Goal: Task Accomplishment & Management: Manage account settings

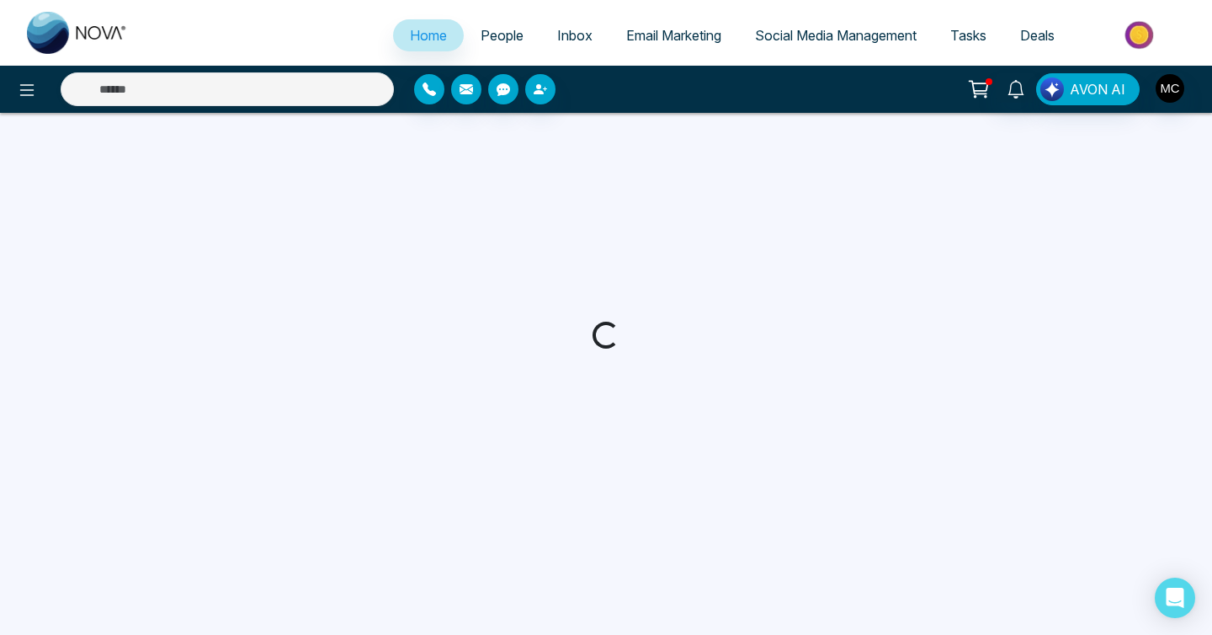
select select "*"
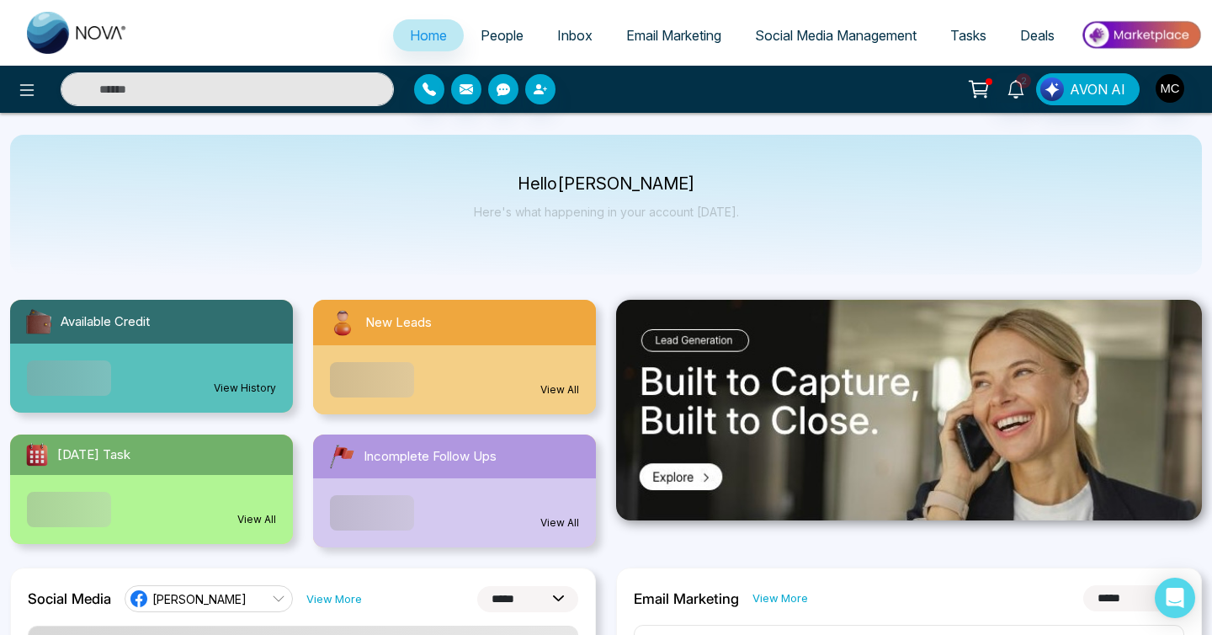
click at [487, 43] on span "People" at bounding box center [502, 35] width 43 height 17
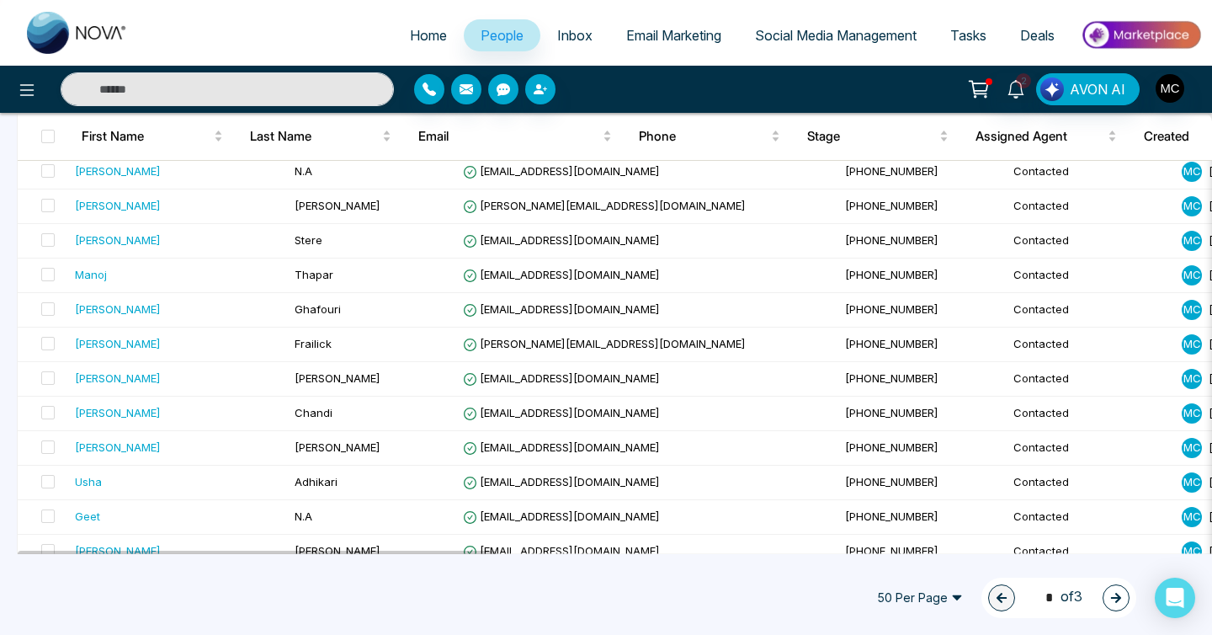
scroll to position [1516, 0]
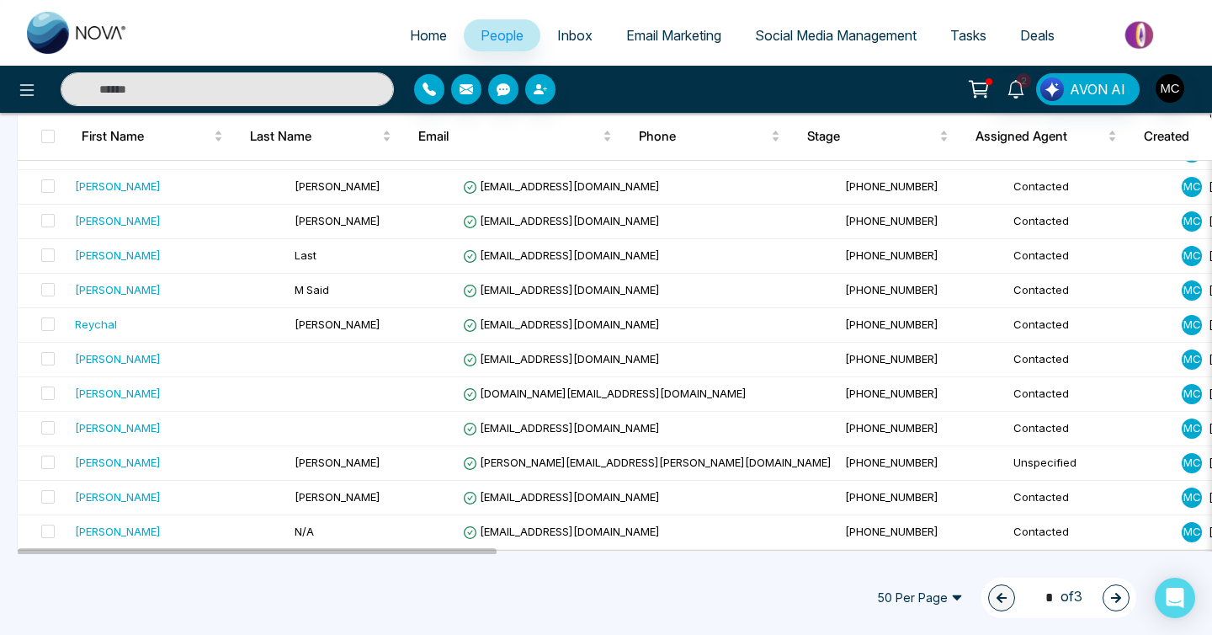
click at [1118, 592] on icon "button" at bounding box center [1116, 598] width 12 height 12
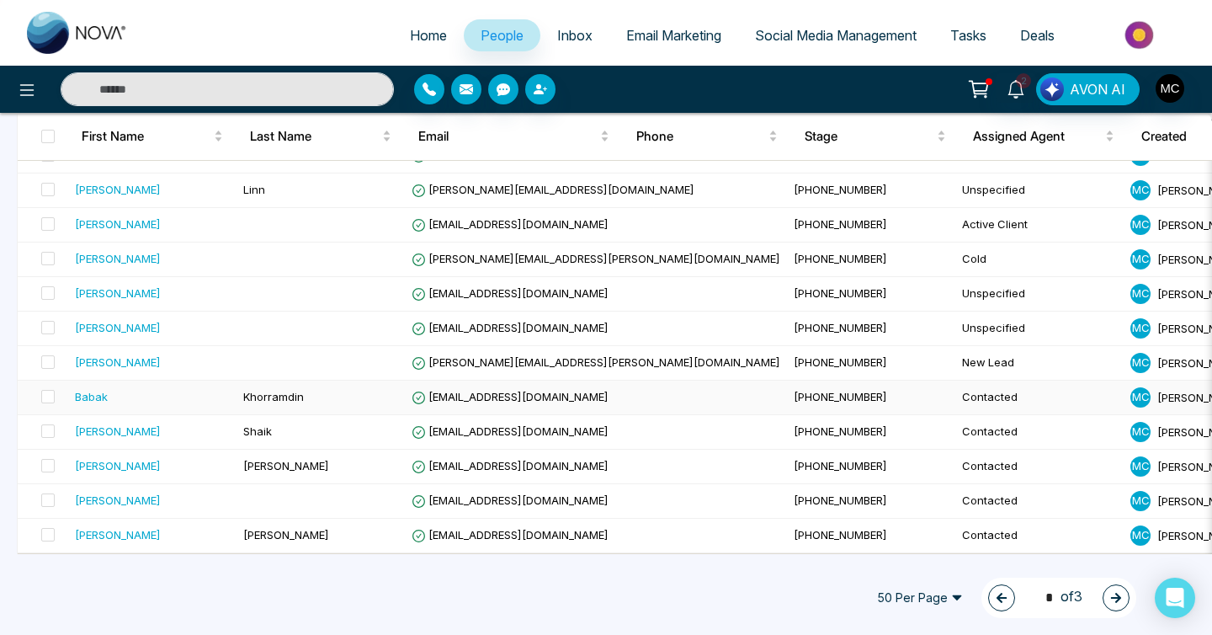
scroll to position [1512, 0]
click at [1120, 593] on icon "button" at bounding box center [1116, 598] width 12 height 12
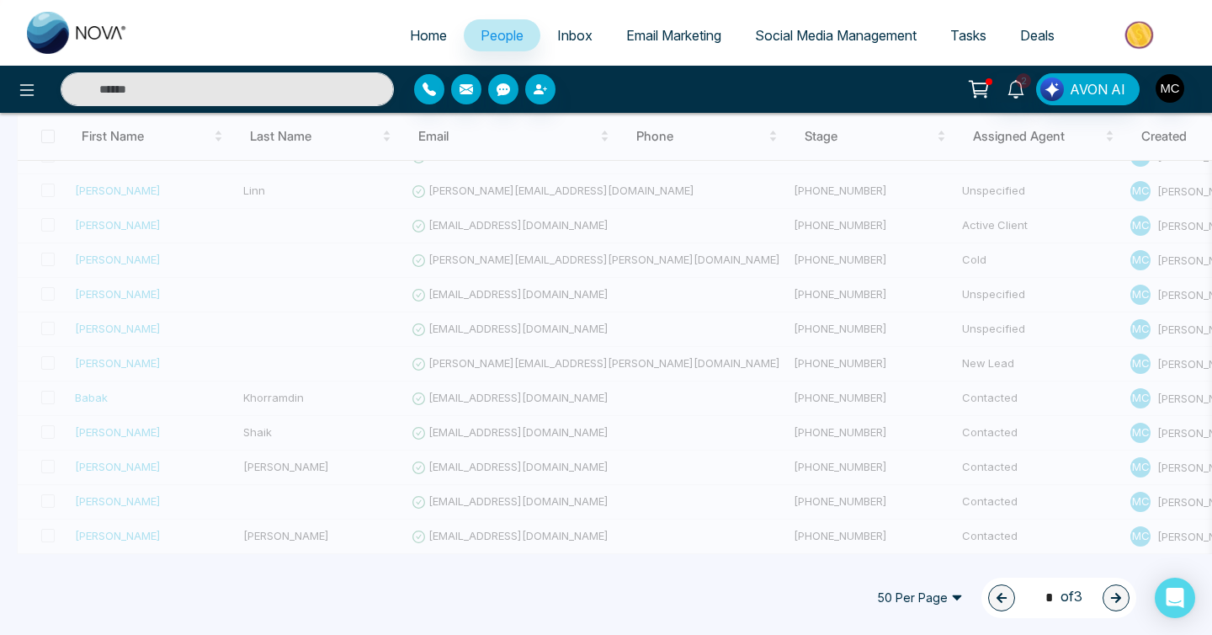
type input "*"
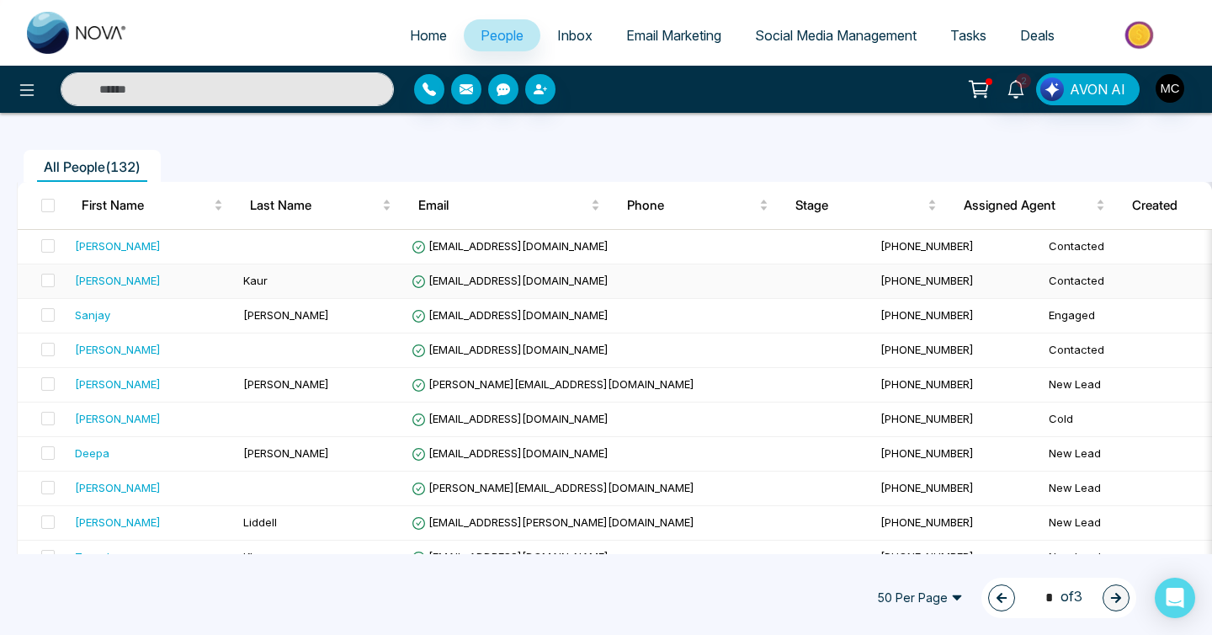
scroll to position [134, 0]
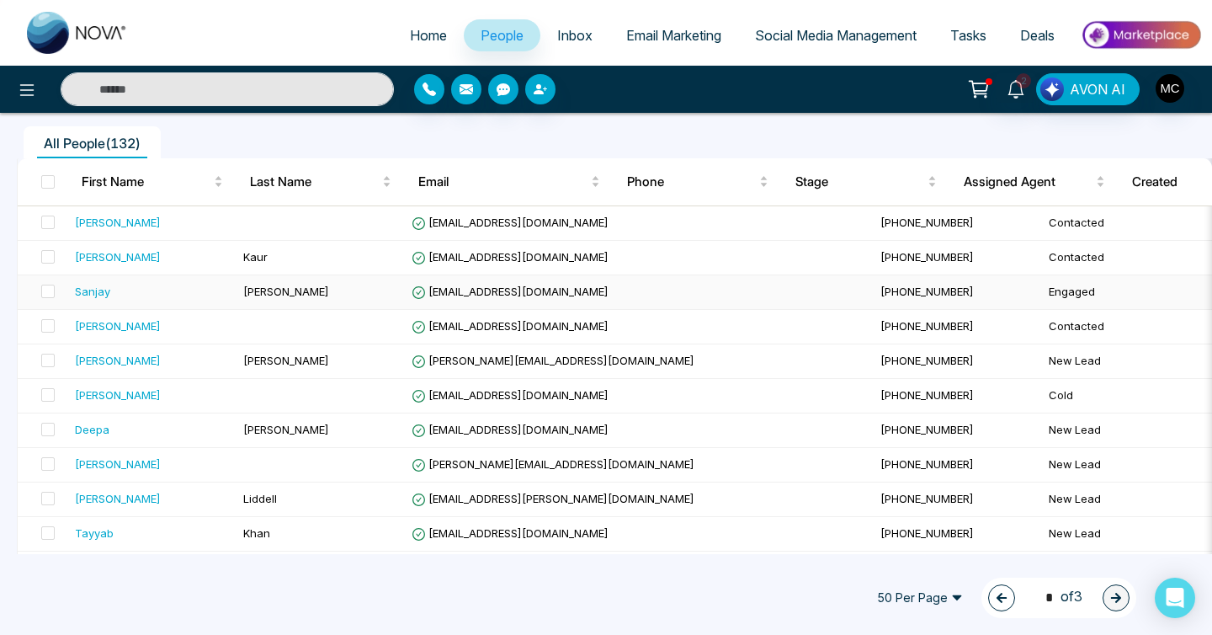
click at [343, 297] on td "[PERSON_NAME]" at bounding box center [321, 292] width 168 height 35
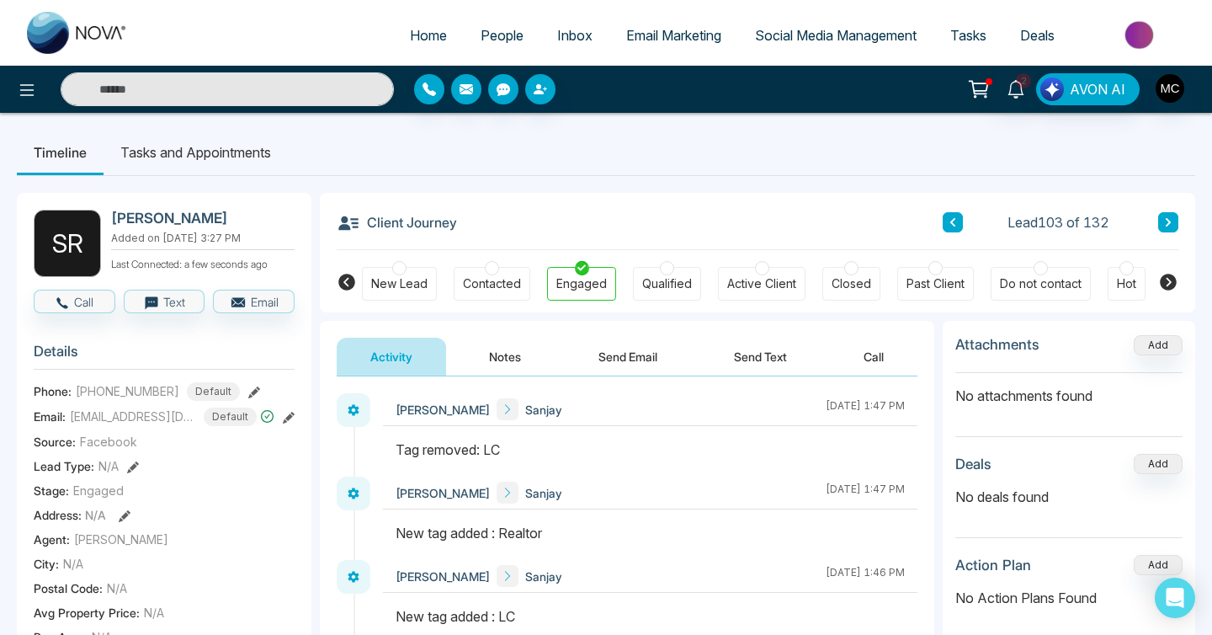
click at [1165, 222] on icon at bounding box center [1168, 222] width 8 height 10
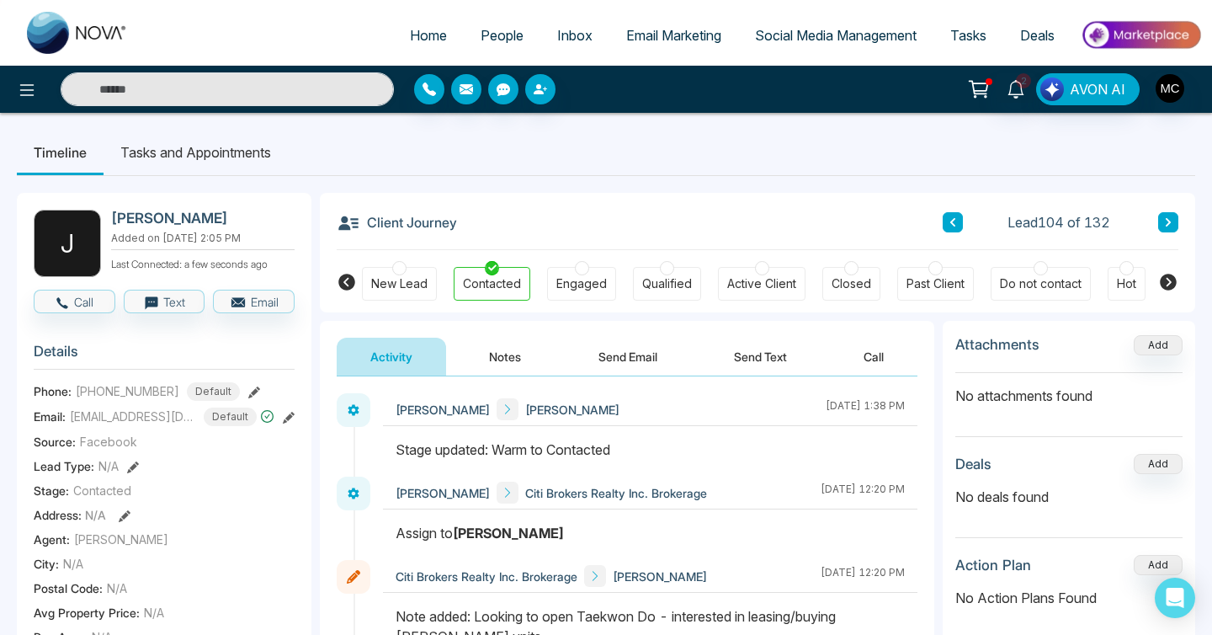
click at [1163, 222] on button at bounding box center [1168, 222] width 20 height 20
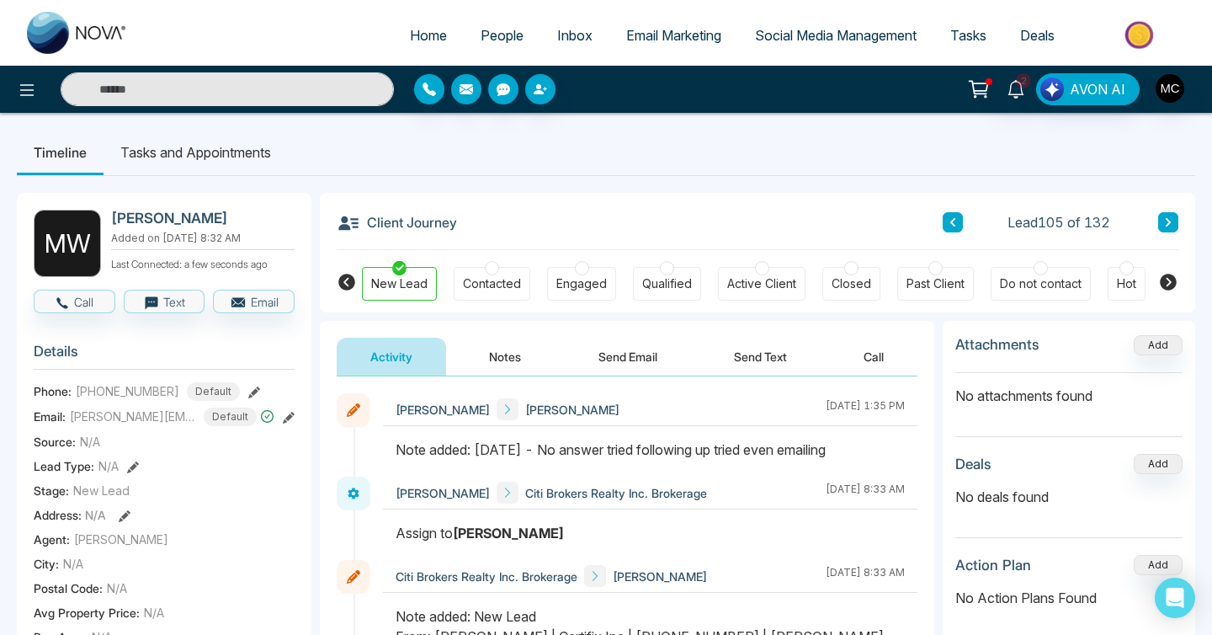
click at [1163, 222] on button at bounding box center [1168, 222] width 20 height 20
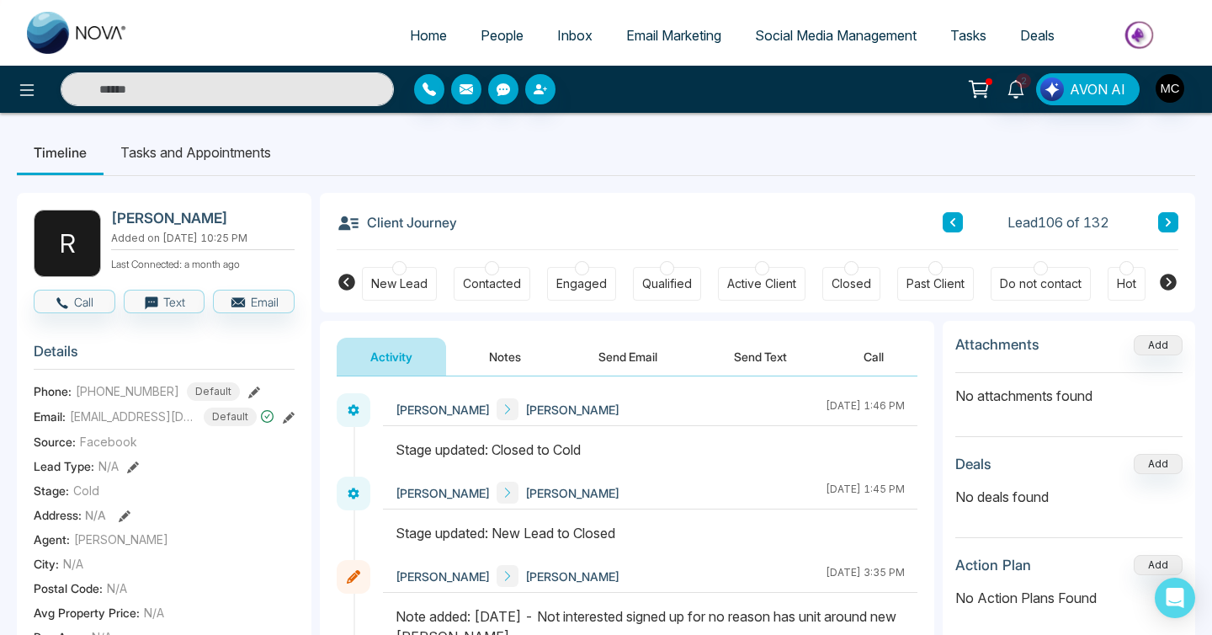
click at [1163, 221] on button at bounding box center [1168, 222] width 20 height 20
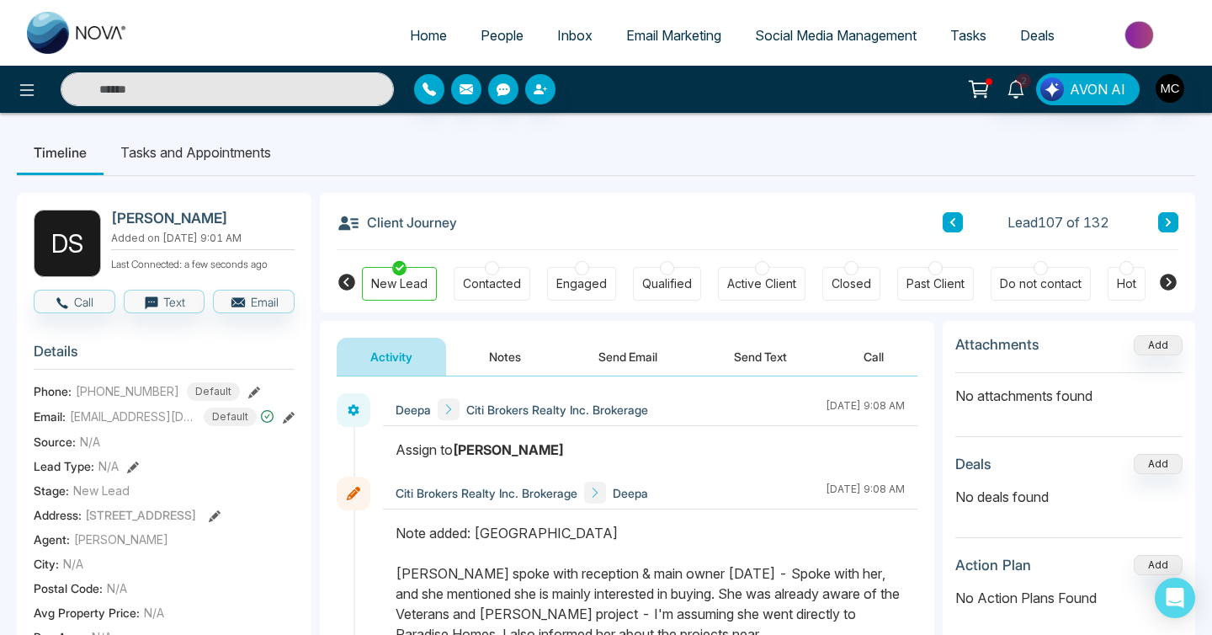
click at [1163, 221] on button at bounding box center [1168, 222] width 20 height 20
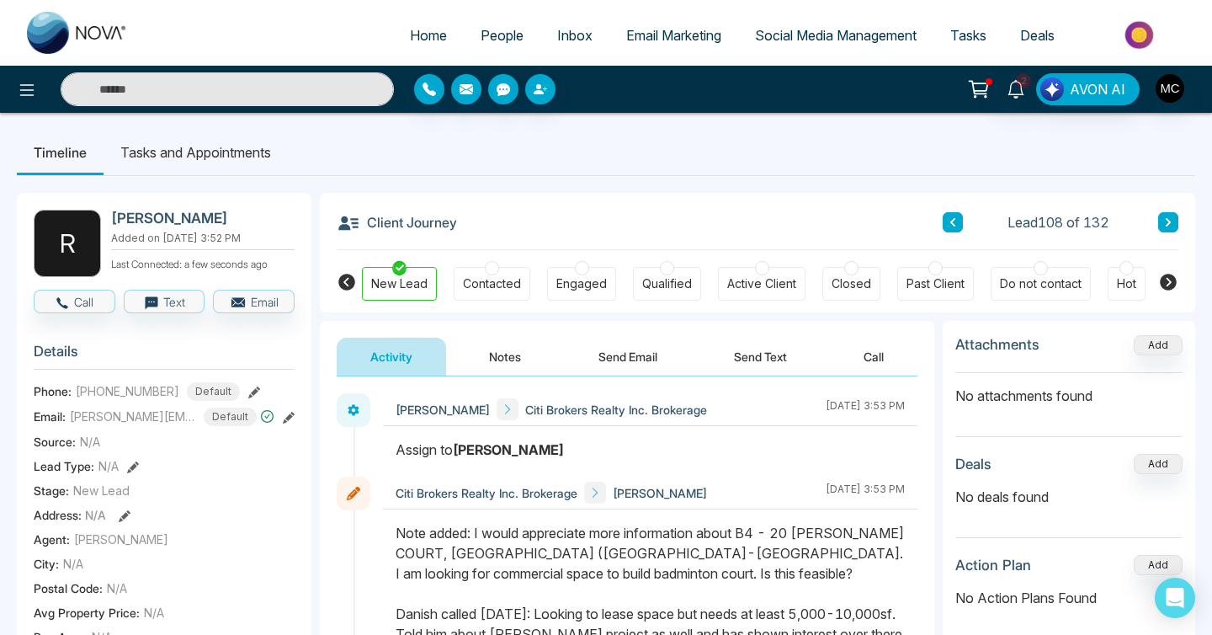
click at [1170, 217] on icon at bounding box center [1168, 222] width 8 height 10
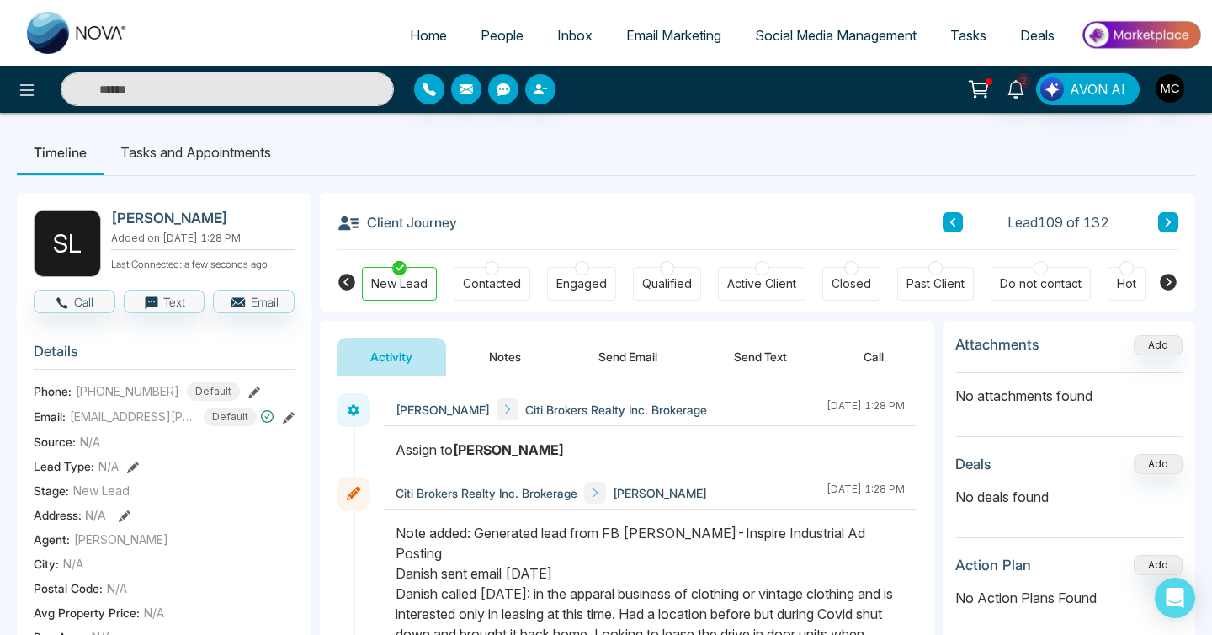
click at [1170, 225] on icon at bounding box center [1168, 222] width 8 height 10
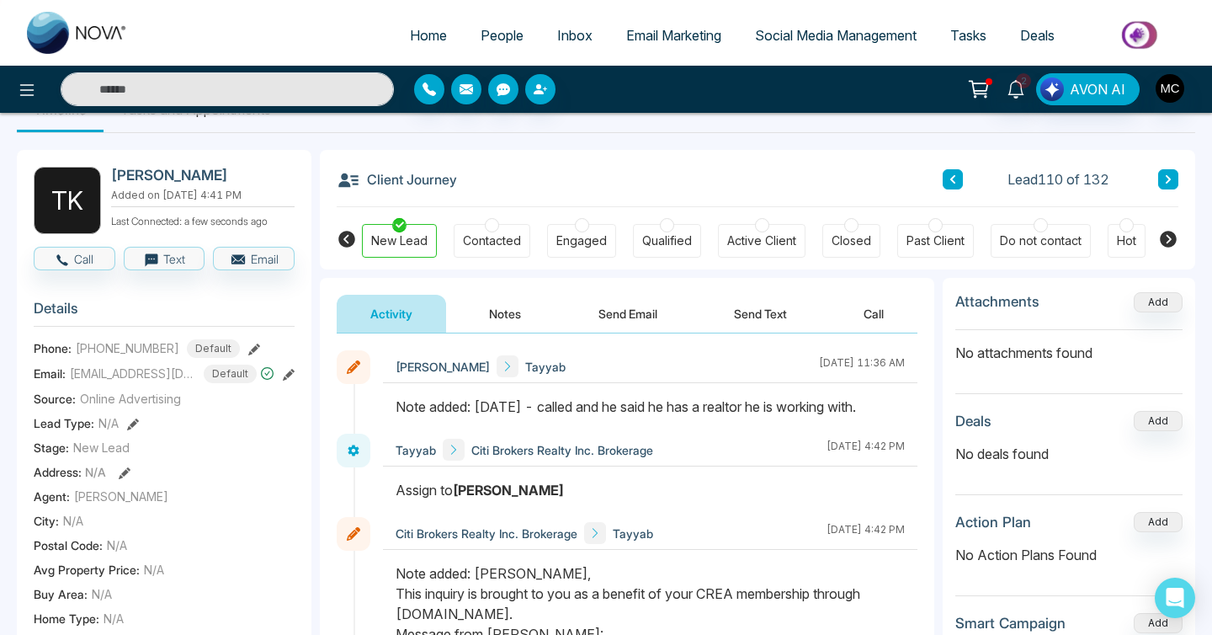
scroll to position [11, 0]
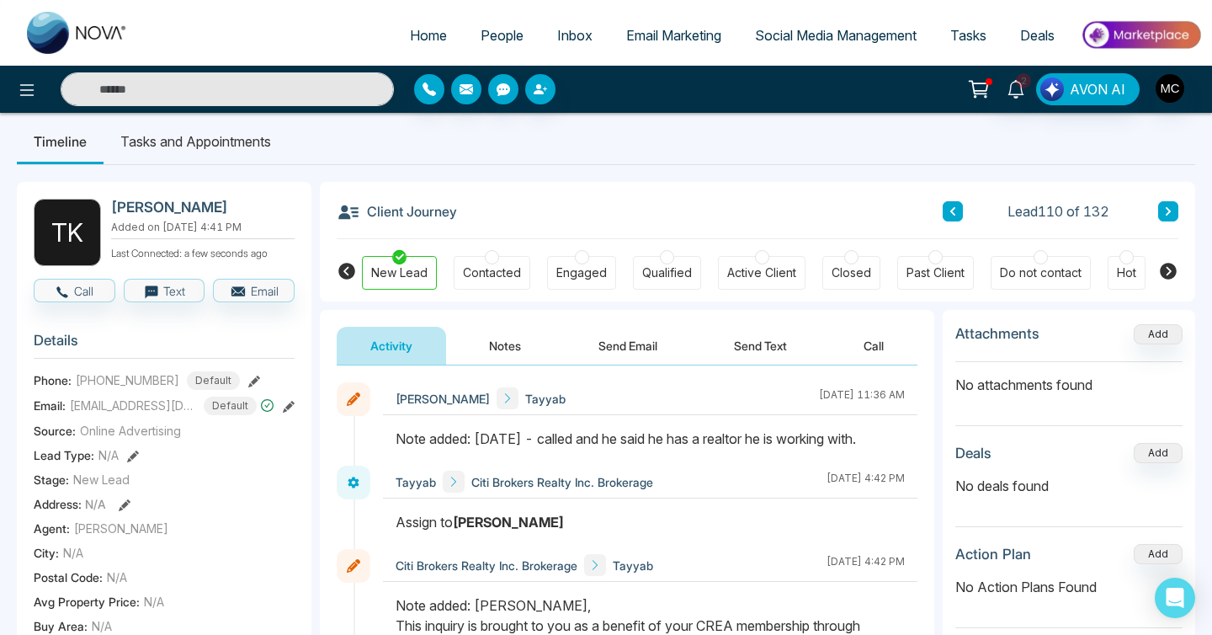
click at [1172, 204] on button at bounding box center [1168, 211] width 20 height 20
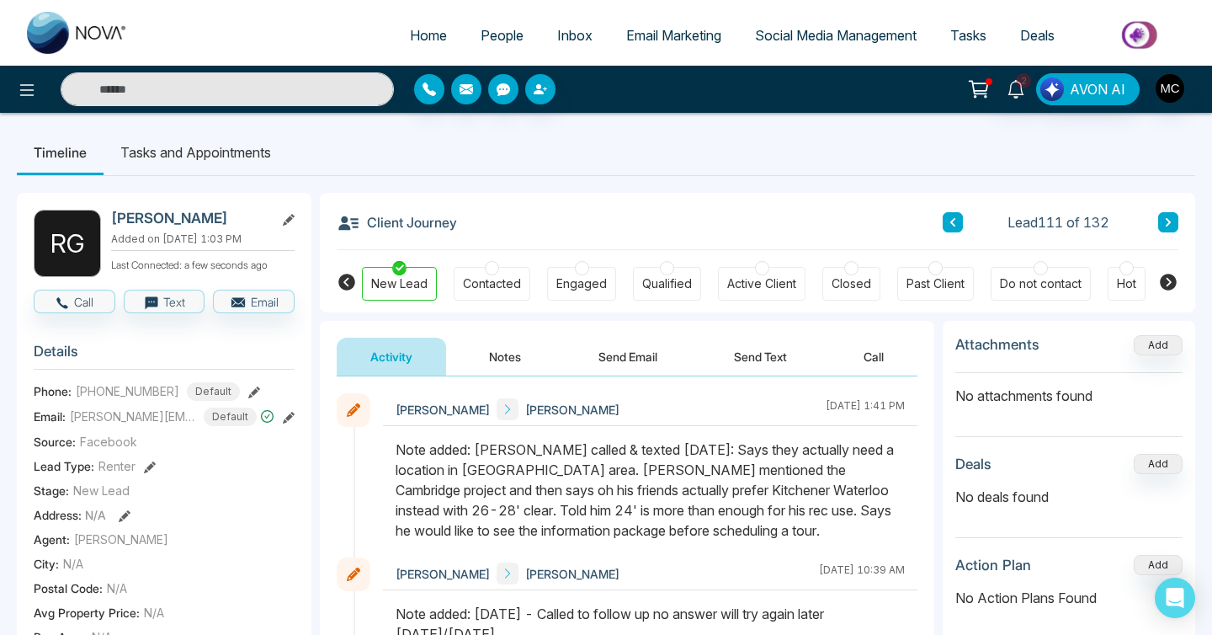
click at [1161, 210] on div "Client Journey Lead 111 of 132" at bounding box center [758, 221] width 842 height 57
click at [1163, 228] on button at bounding box center [1168, 222] width 20 height 20
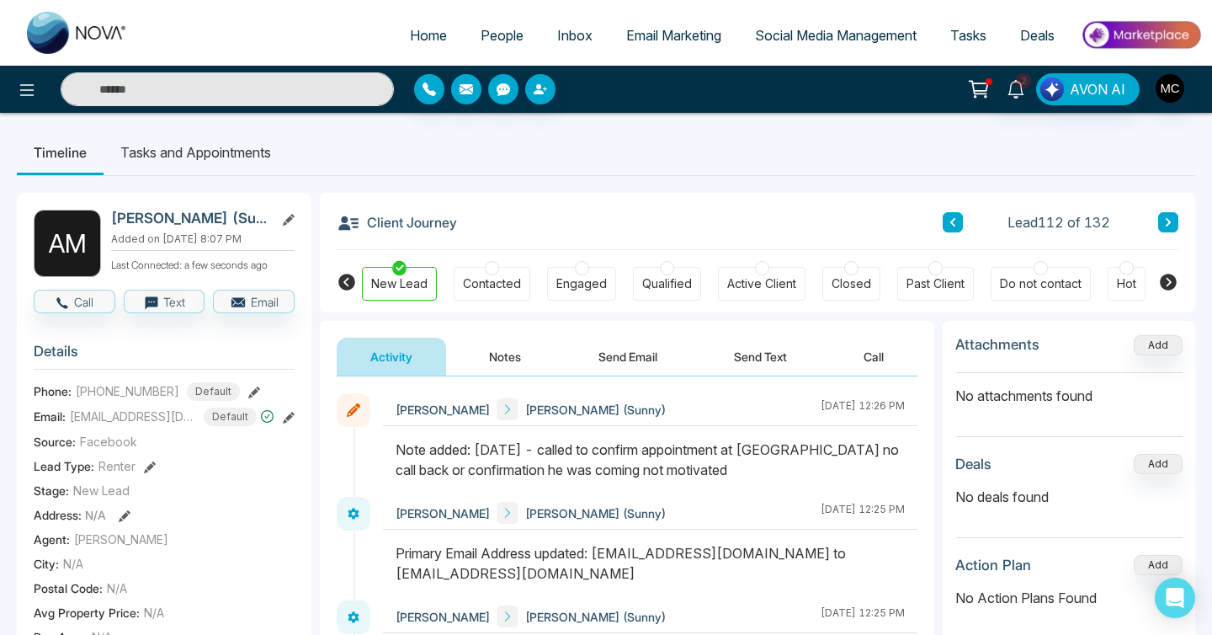
click at [1169, 219] on icon at bounding box center [1168, 222] width 8 height 10
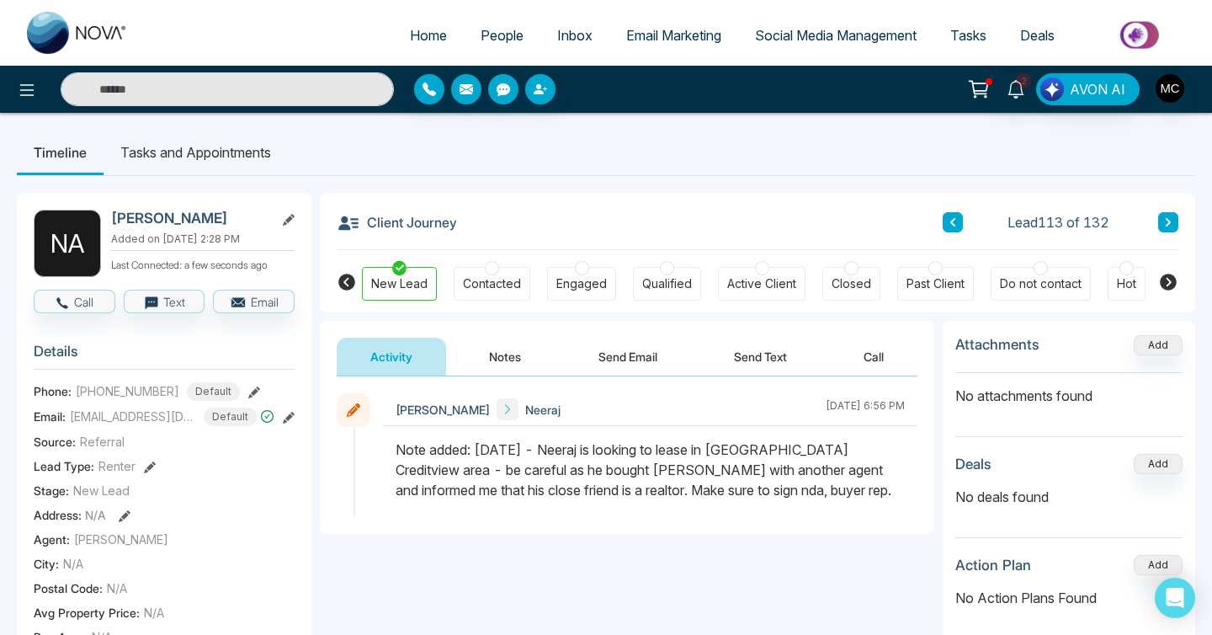
click at [1169, 219] on icon at bounding box center [1168, 222] width 8 height 10
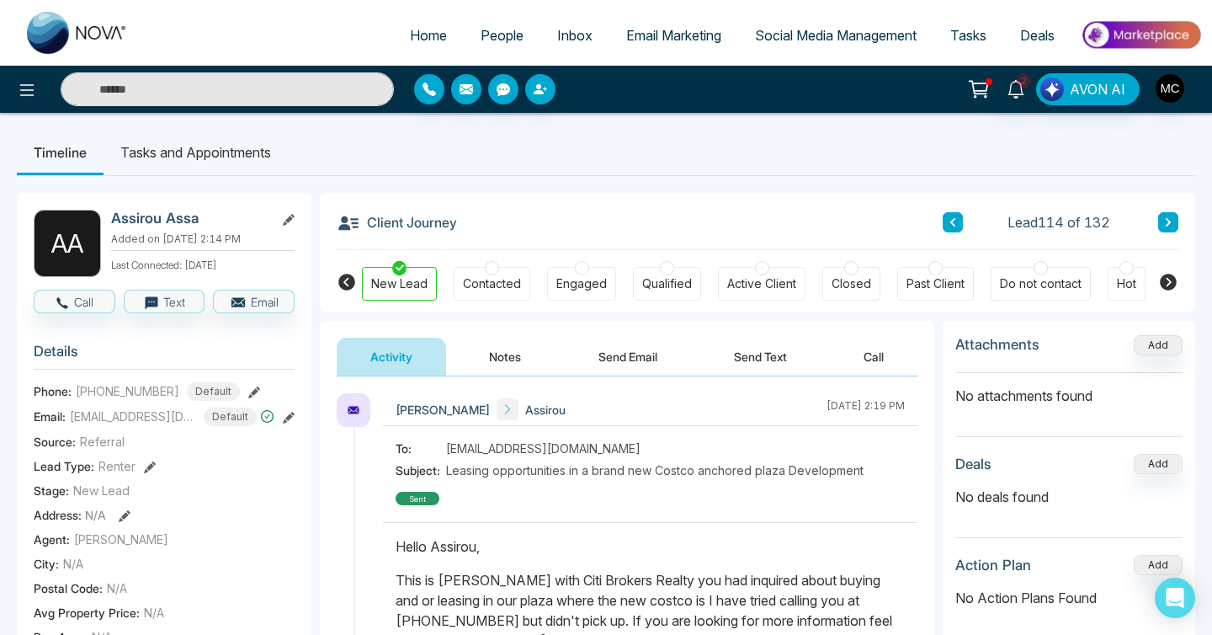
click at [1161, 216] on button at bounding box center [1168, 222] width 20 height 20
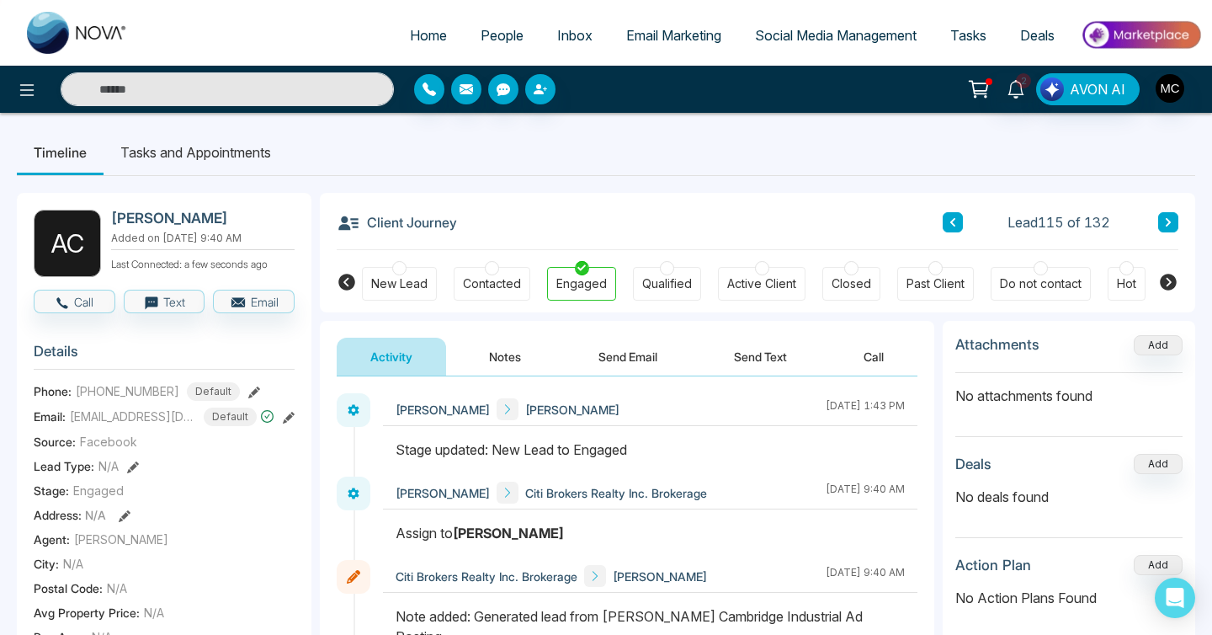
click at [1161, 216] on button at bounding box center [1168, 222] width 20 height 20
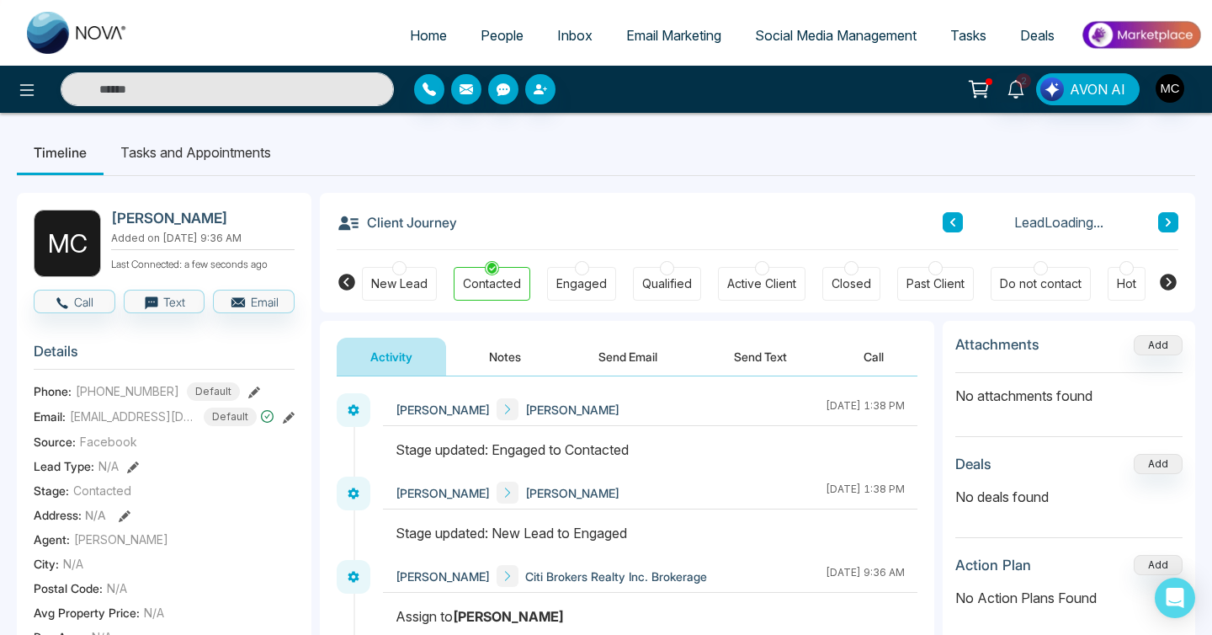
click at [1161, 216] on button at bounding box center [1168, 222] width 20 height 20
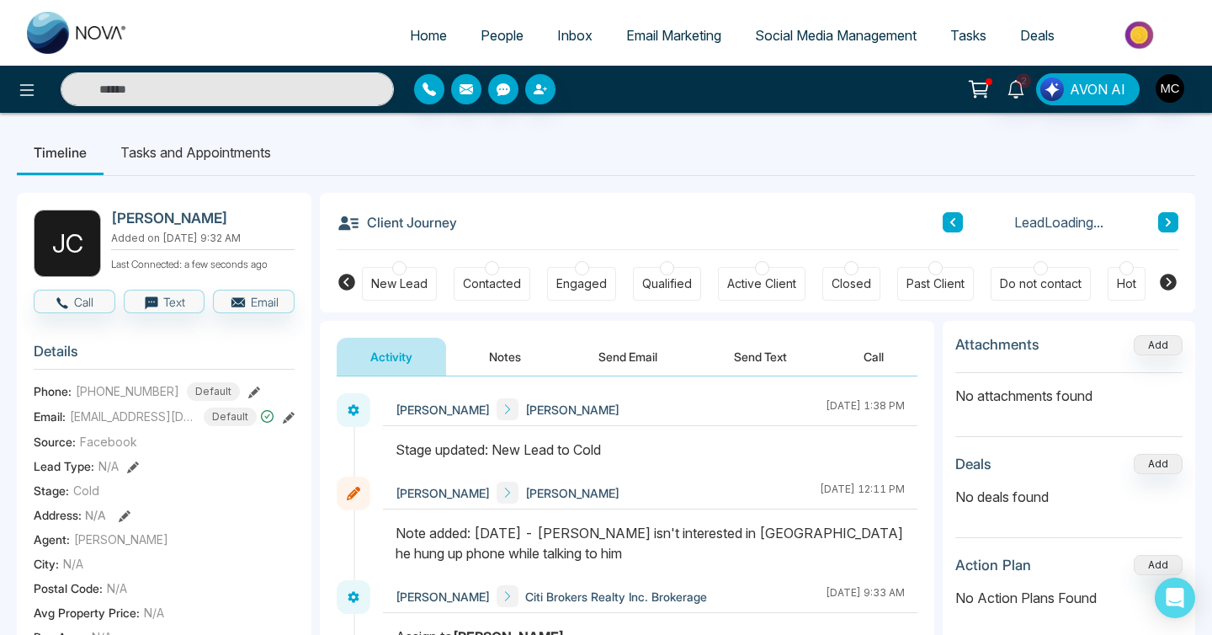
click at [1161, 216] on button at bounding box center [1168, 222] width 20 height 20
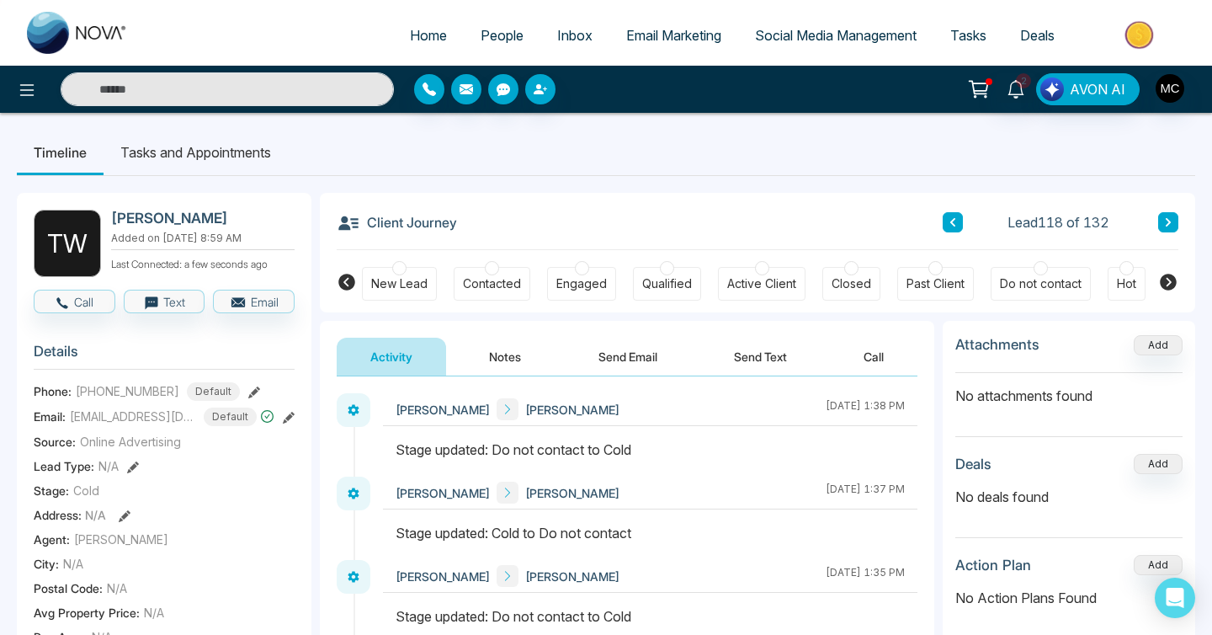
click at [1161, 216] on button at bounding box center [1168, 222] width 20 height 20
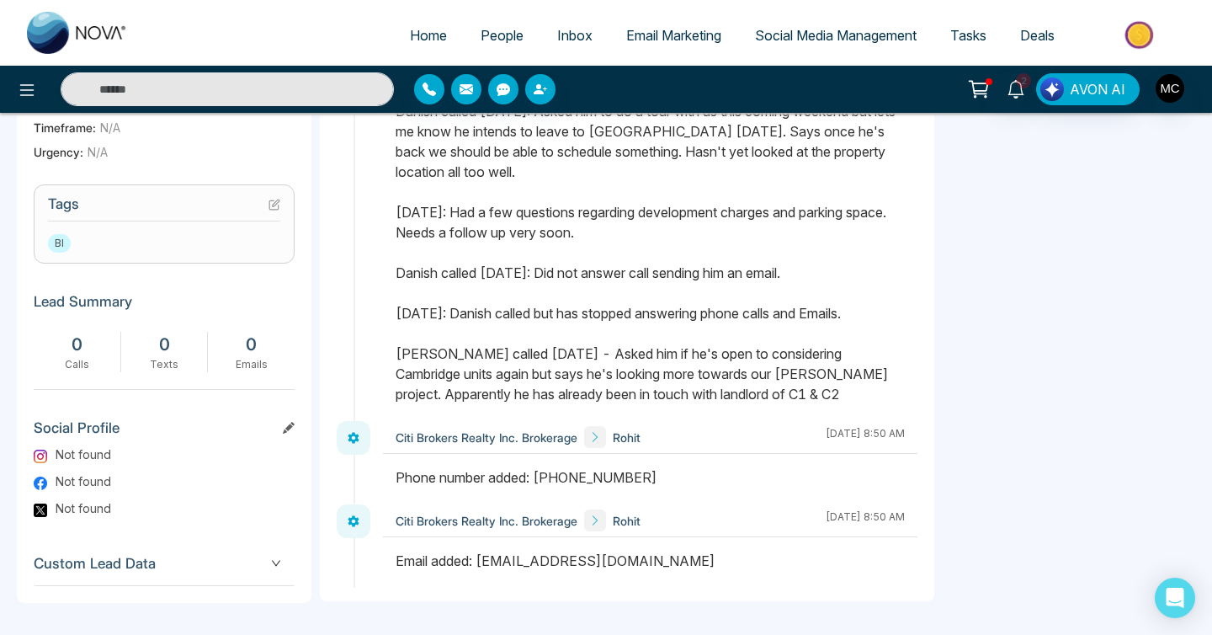
scroll to position [1237, 0]
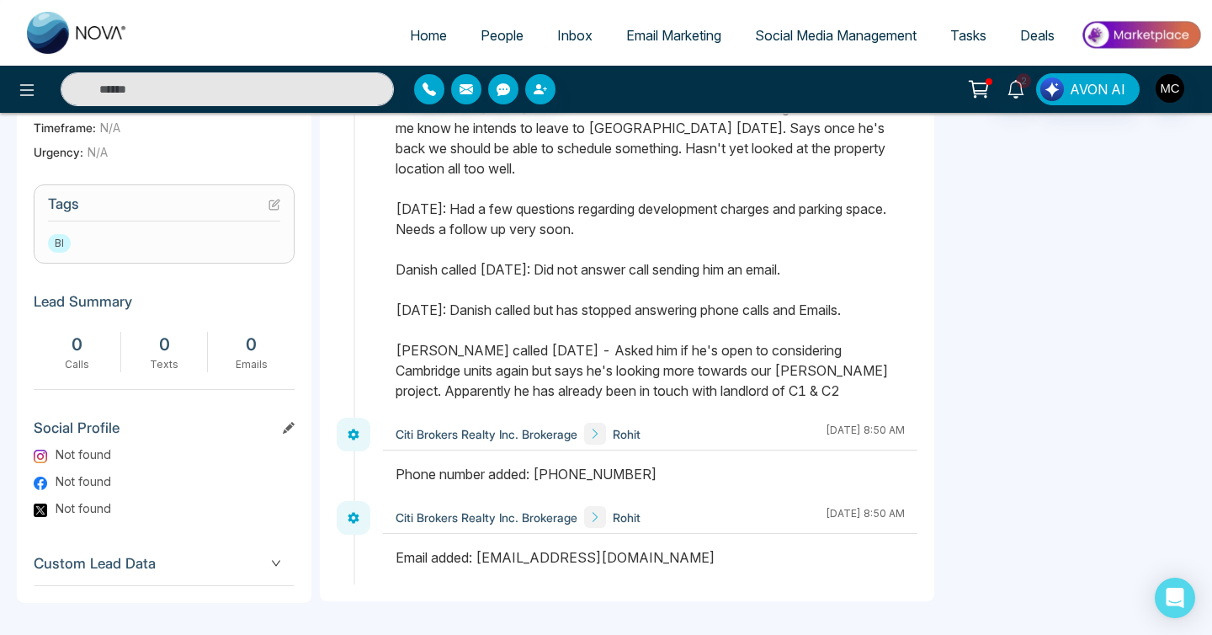
drag, startPoint x: 520, startPoint y: 558, endPoint x: 619, endPoint y: 557, distance: 98.5
click at [619, 557] on div "Email added: [EMAIL_ADDRESS][DOMAIN_NAME]" at bounding box center [650, 557] width 509 height 20
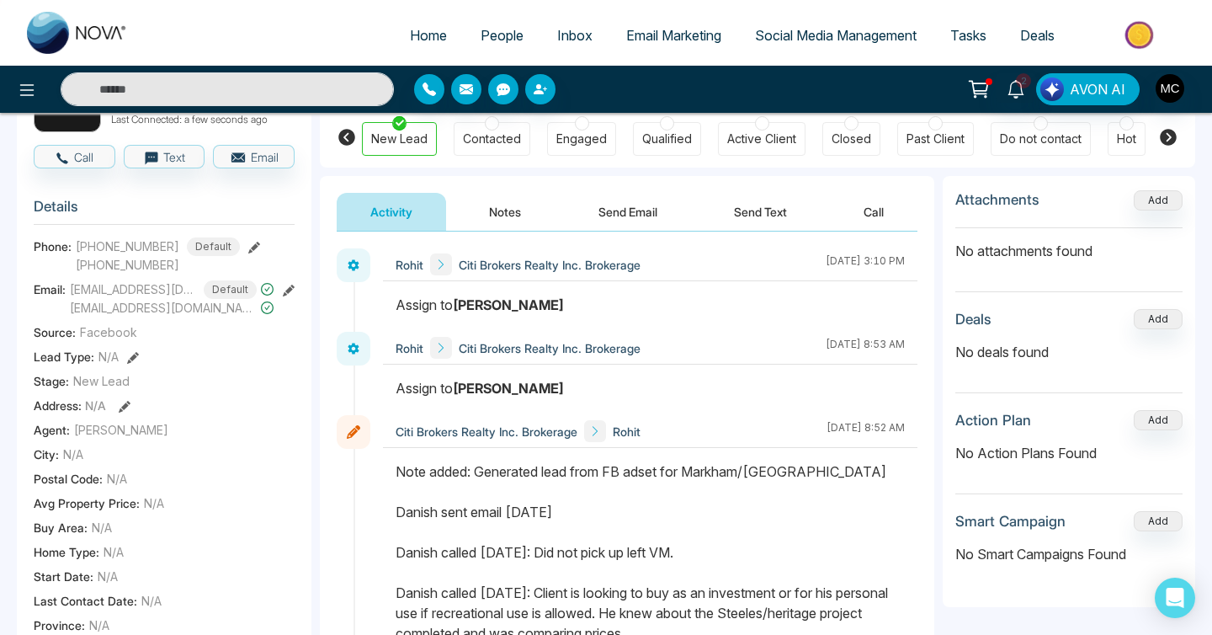
scroll to position [0, 0]
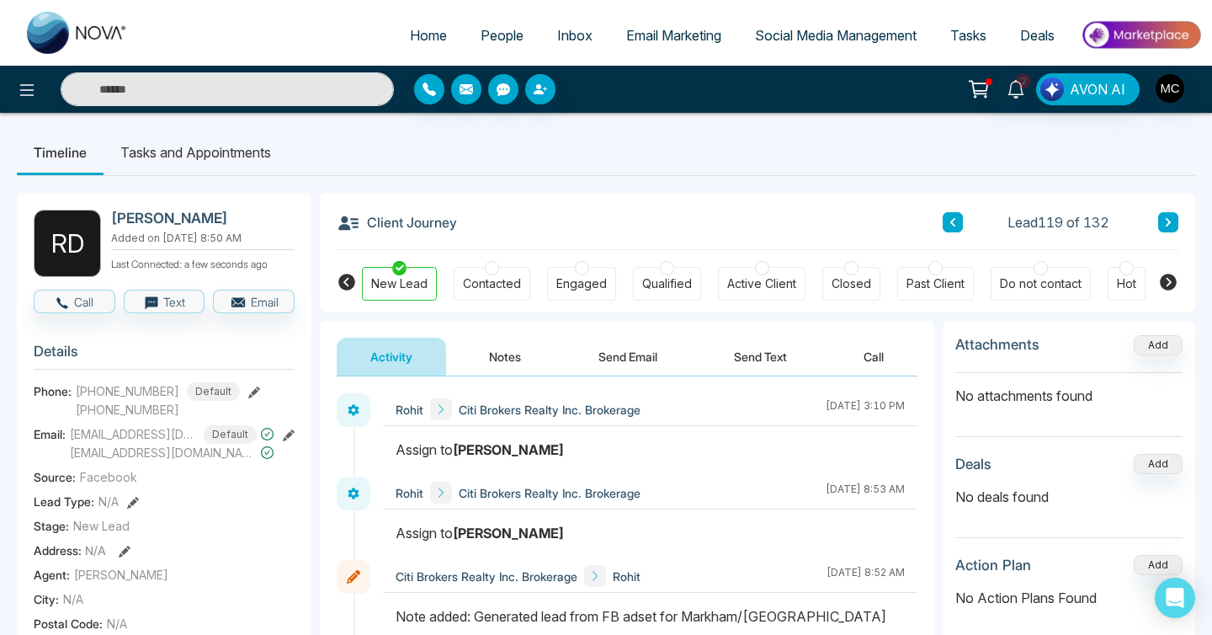
click at [1166, 218] on icon at bounding box center [1168, 222] width 5 height 8
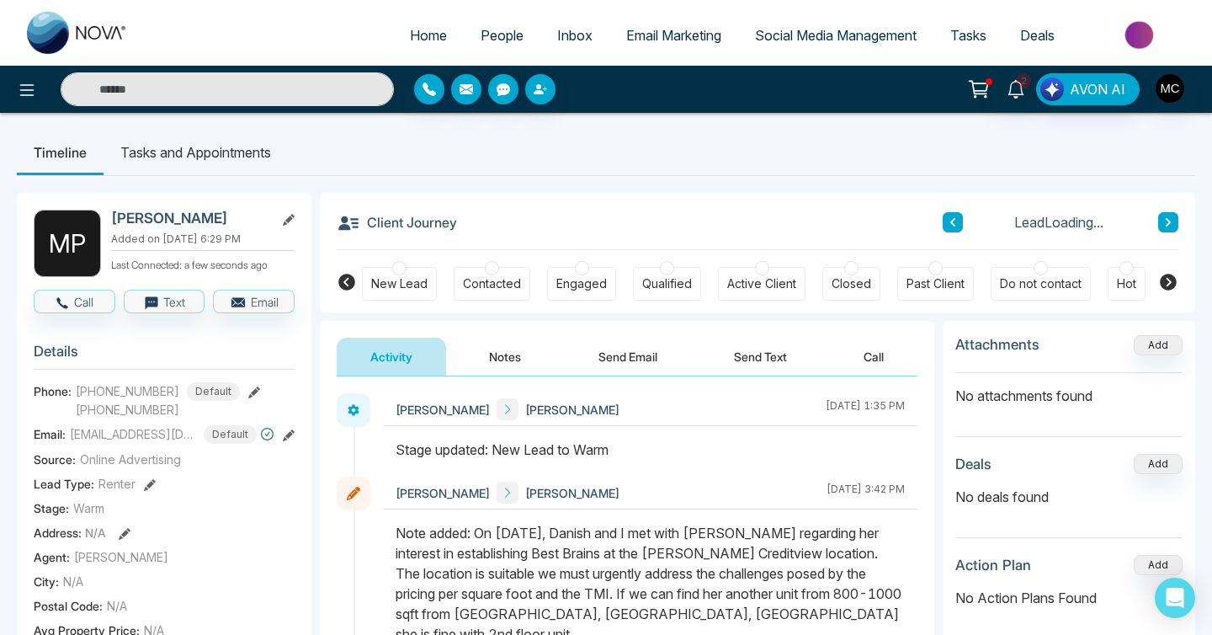
click at [1166, 218] on icon at bounding box center [1168, 222] width 5 height 8
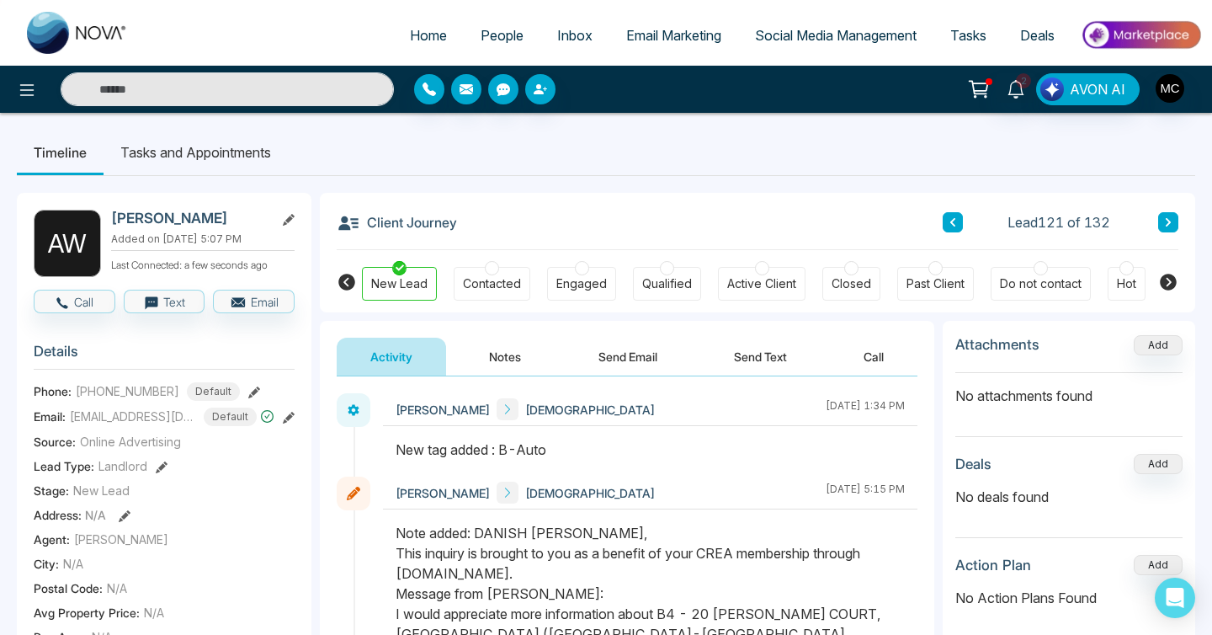
click at [1166, 218] on icon at bounding box center [1168, 222] width 5 height 8
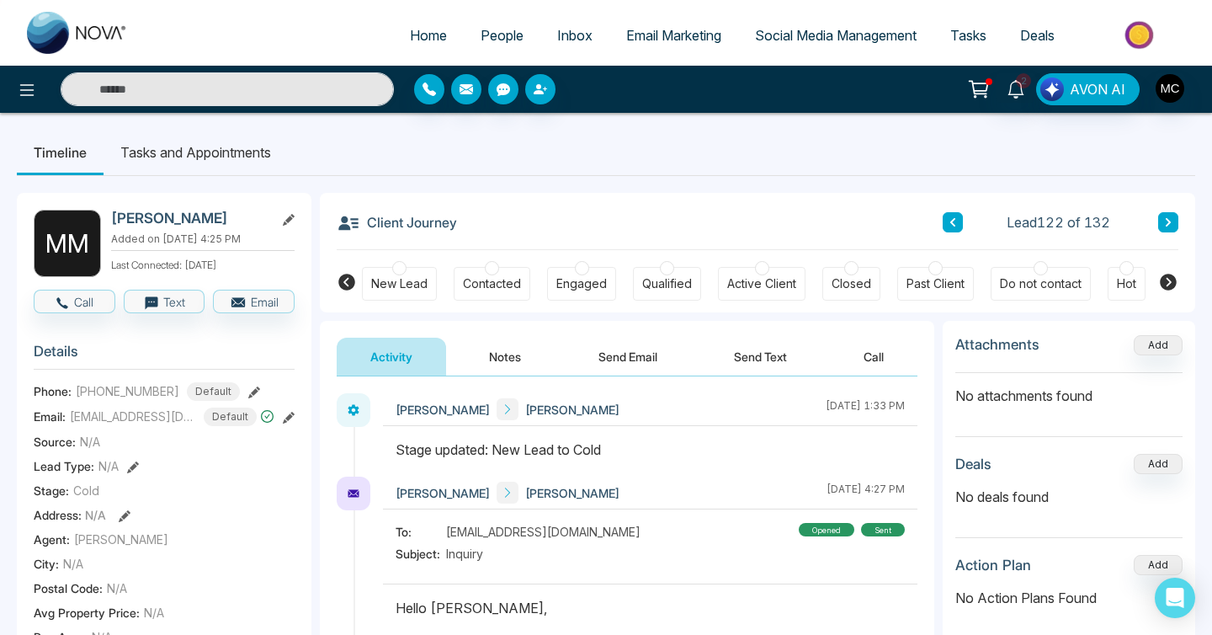
click at [1166, 218] on icon at bounding box center [1168, 222] width 5 height 8
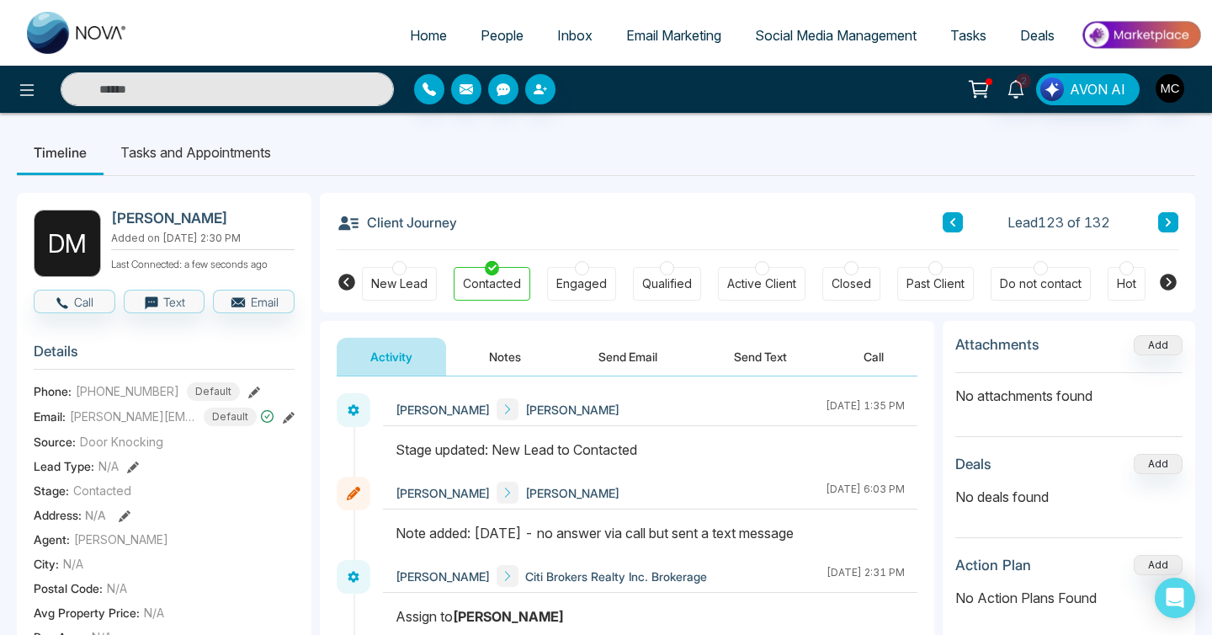
click at [1166, 218] on icon at bounding box center [1168, 222] width 5 height 8
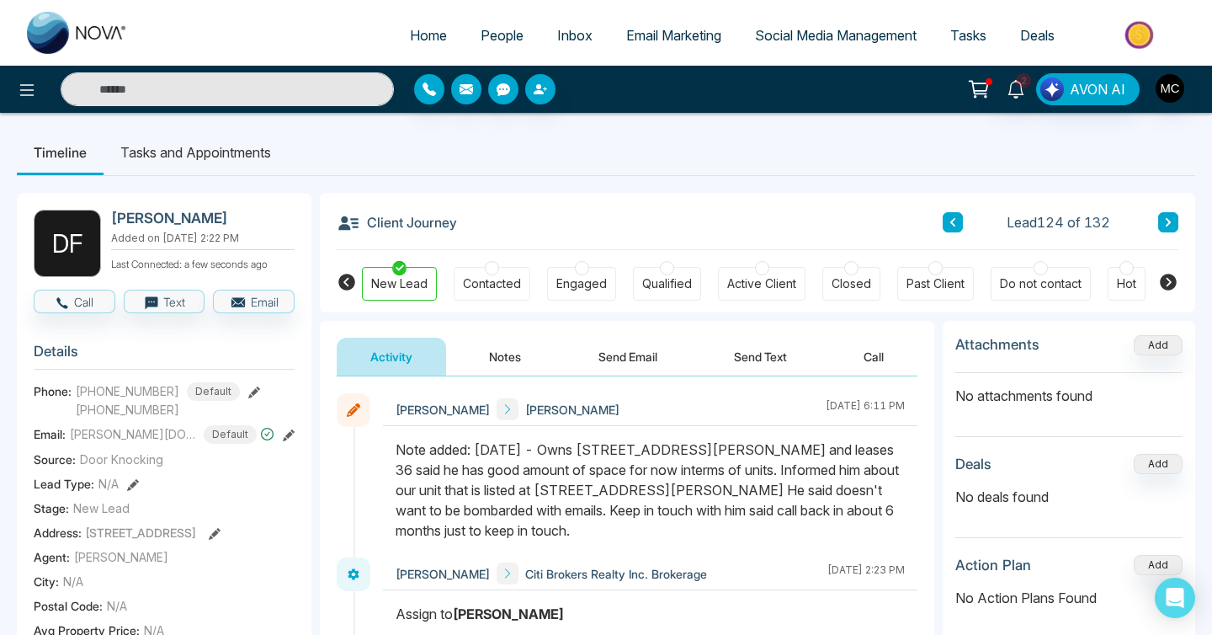
click at [1166, 218] on icon at bounding box center [1168, 222] width 5 height 8
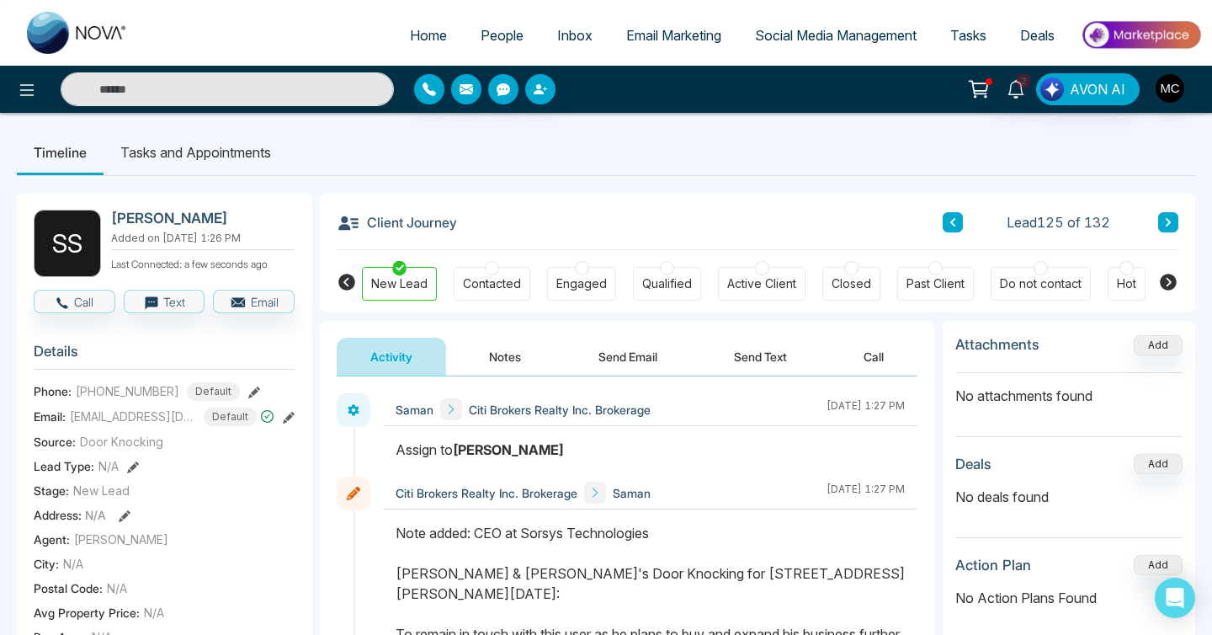
click at [1166, 218] on icon at bounding box center [1168, 222] width 5 height 8
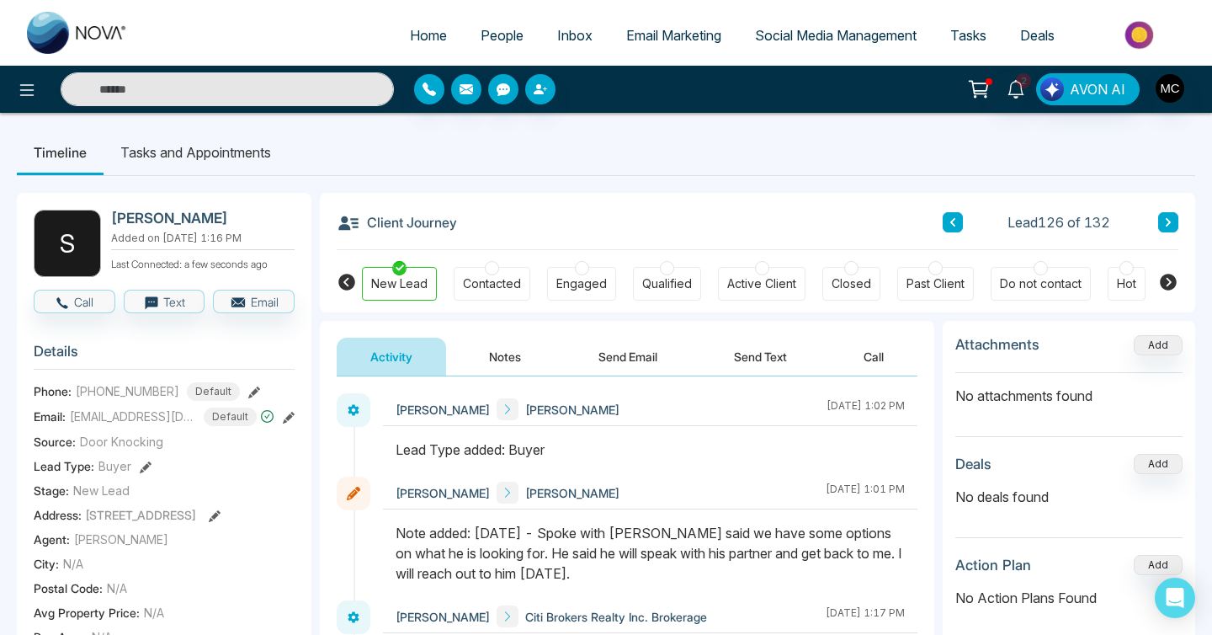
click at [1166, 224] on icon at bounding box center [1168, 222] width 8 height 10
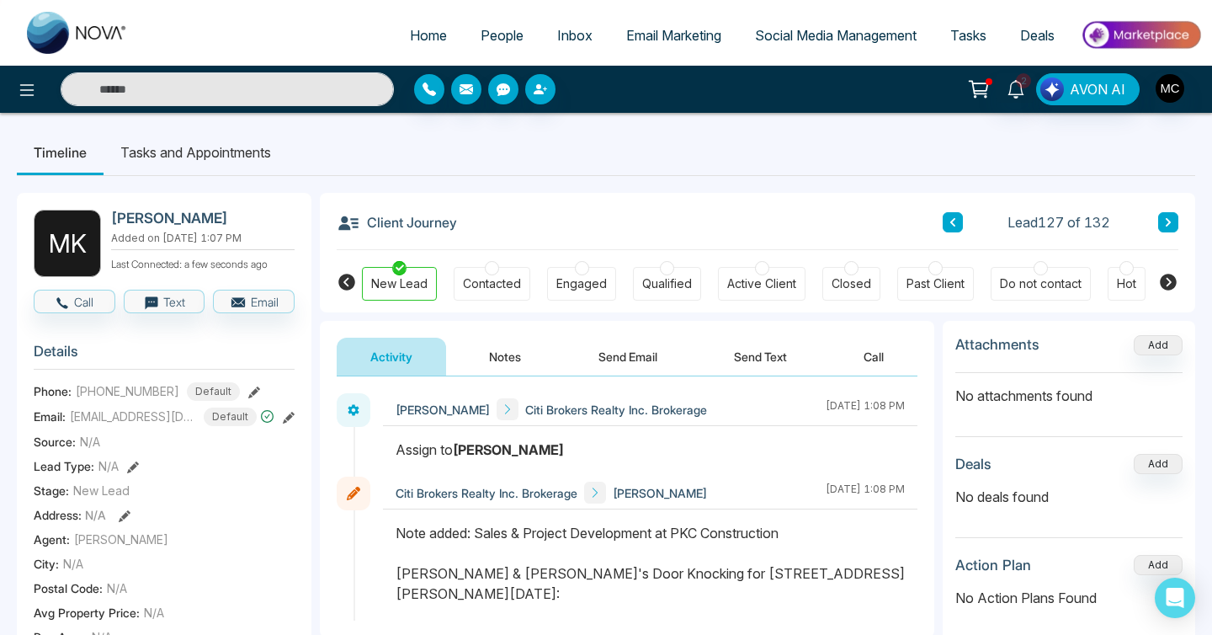
click at [1166, 224] on icon at bounding box center [1168, 222] width 8 height 10
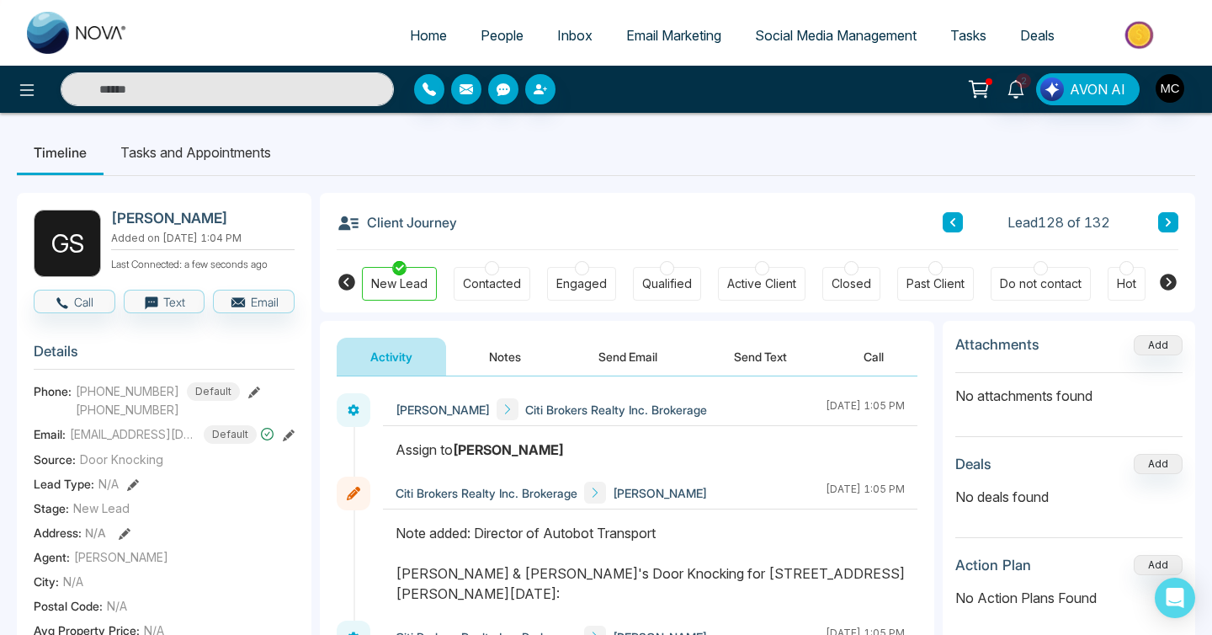
click at [1166, 224] on icon at bounding box center [1168, 222] width 8 height 10
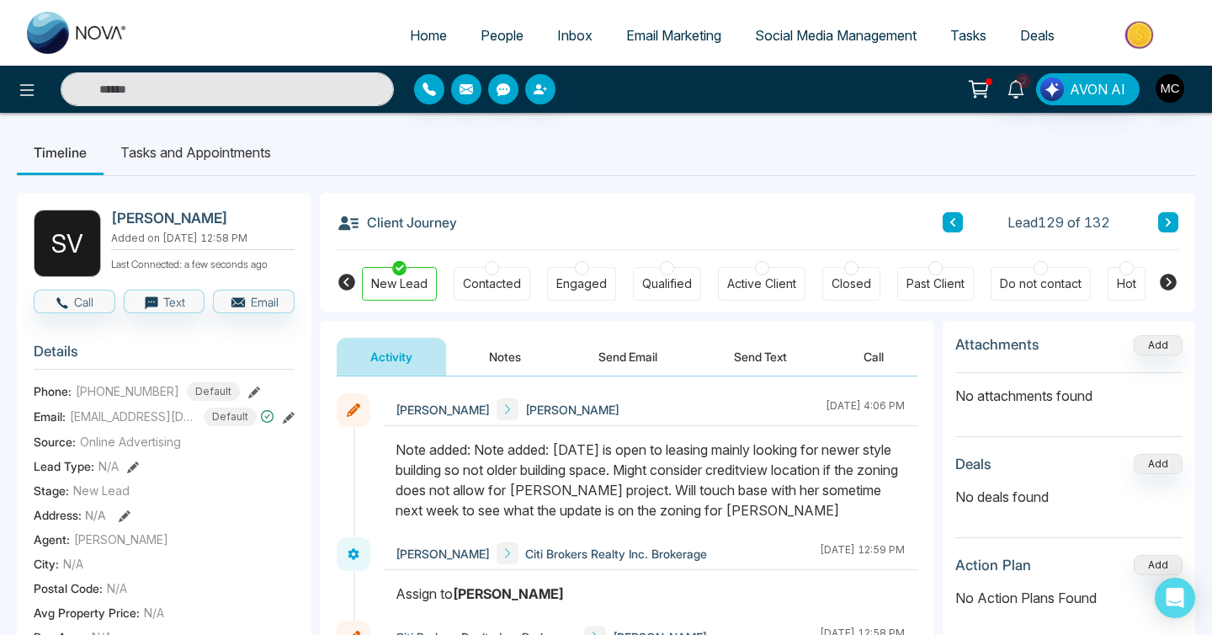
click at [1166, 224] on icon at bounding box center [1168, 222] width 8 height 10
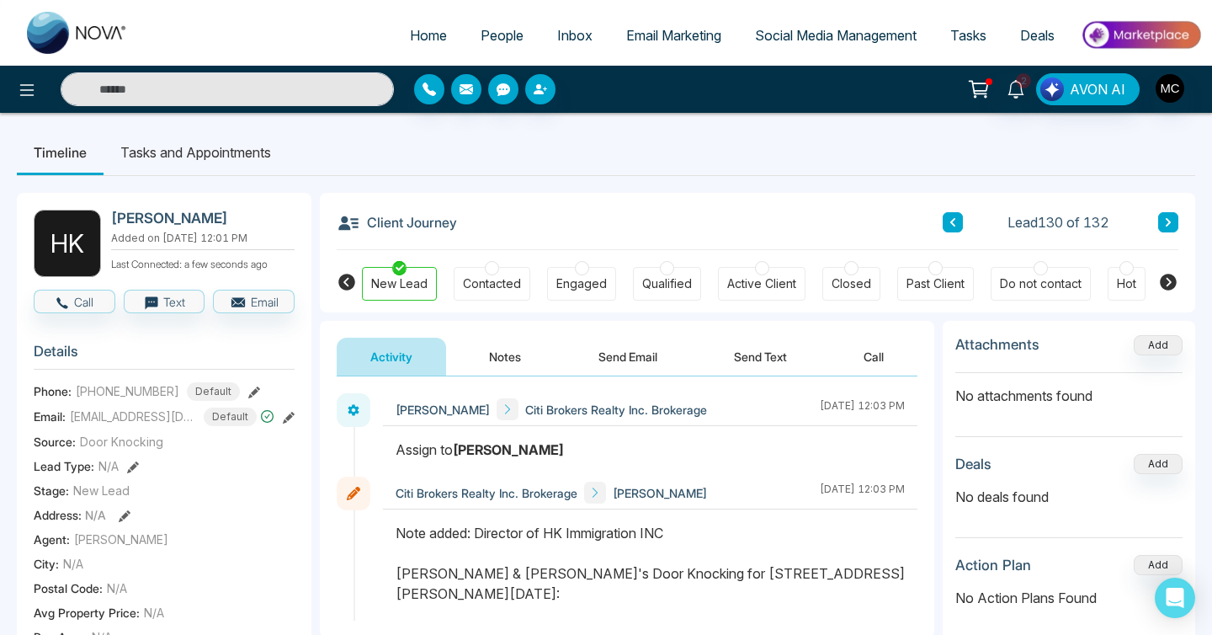
click at [1166, 224] on icon at bounding box center [1168, 222] width 8 height 10
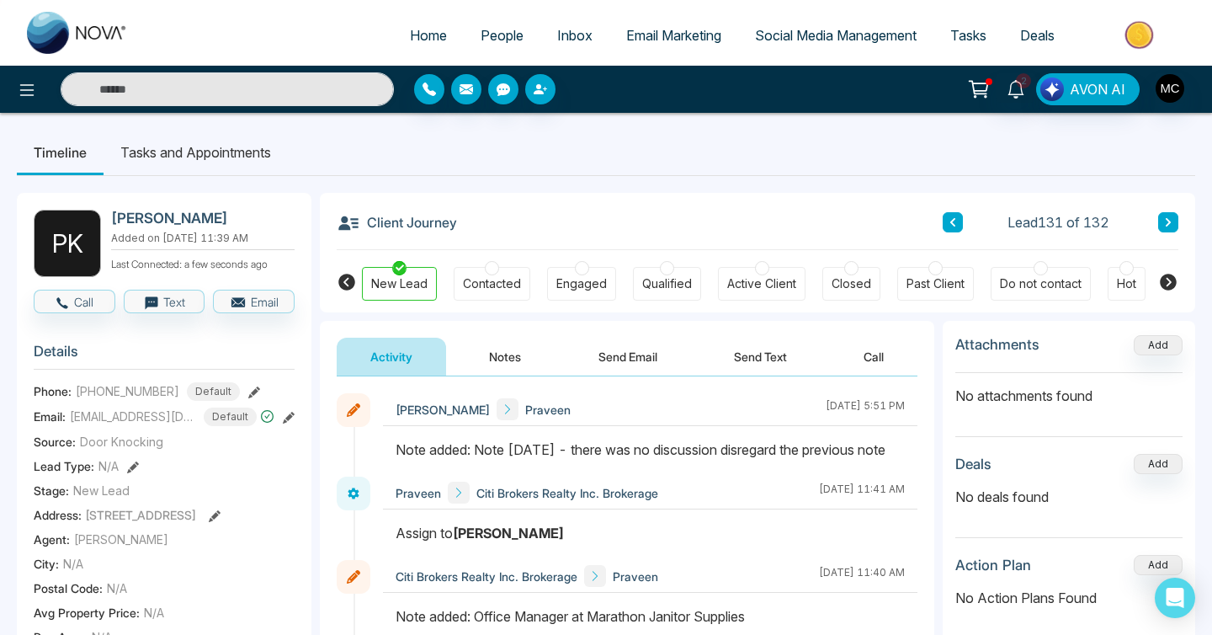
click at [1166, 224] on icon at bounding box center [1168, 222] width 8 height 10
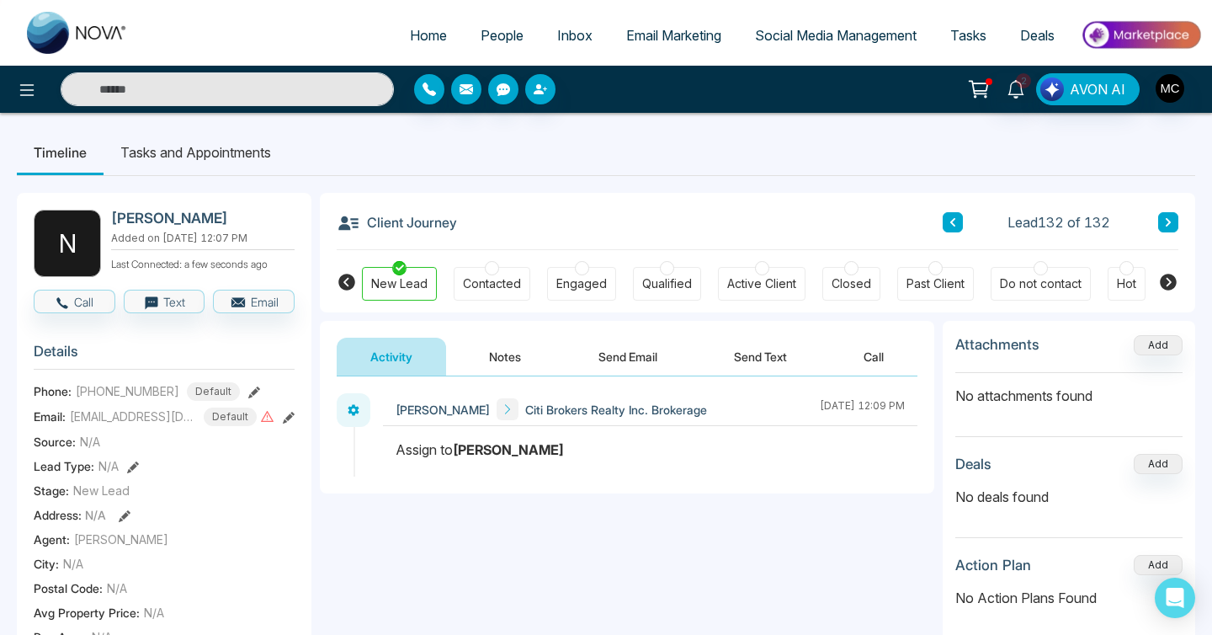
click at [961, 226] on button at bounding box center [953, 222] width 20 height 20
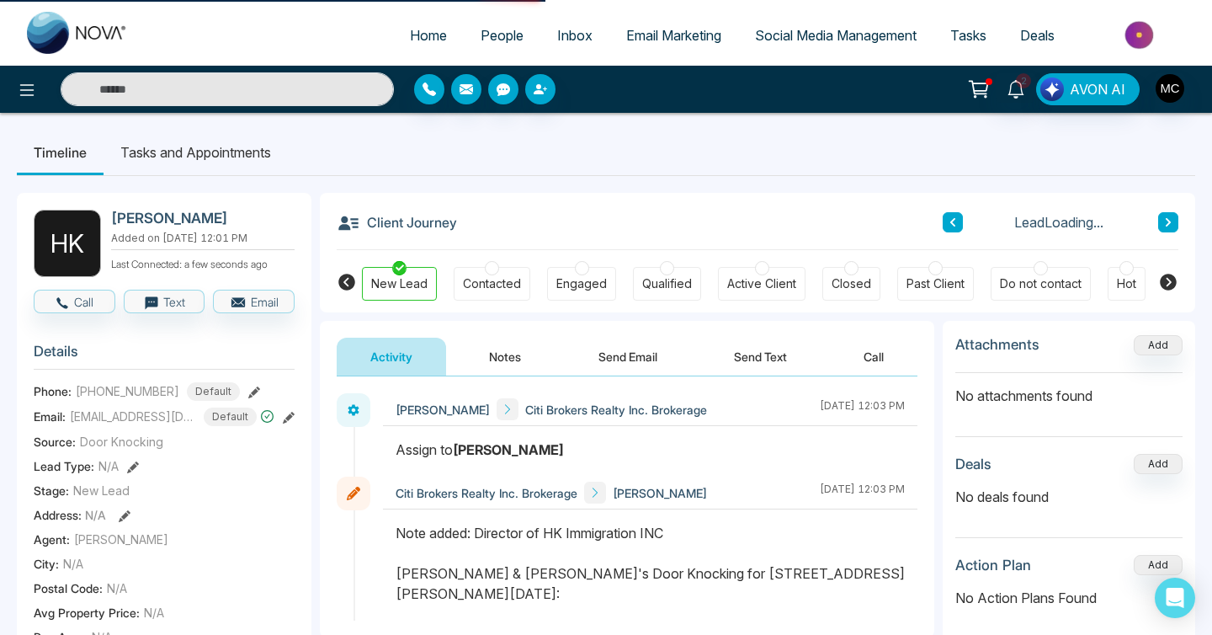
click at [961, 226] on button at bounding box center [953, 222] width 20 height 20
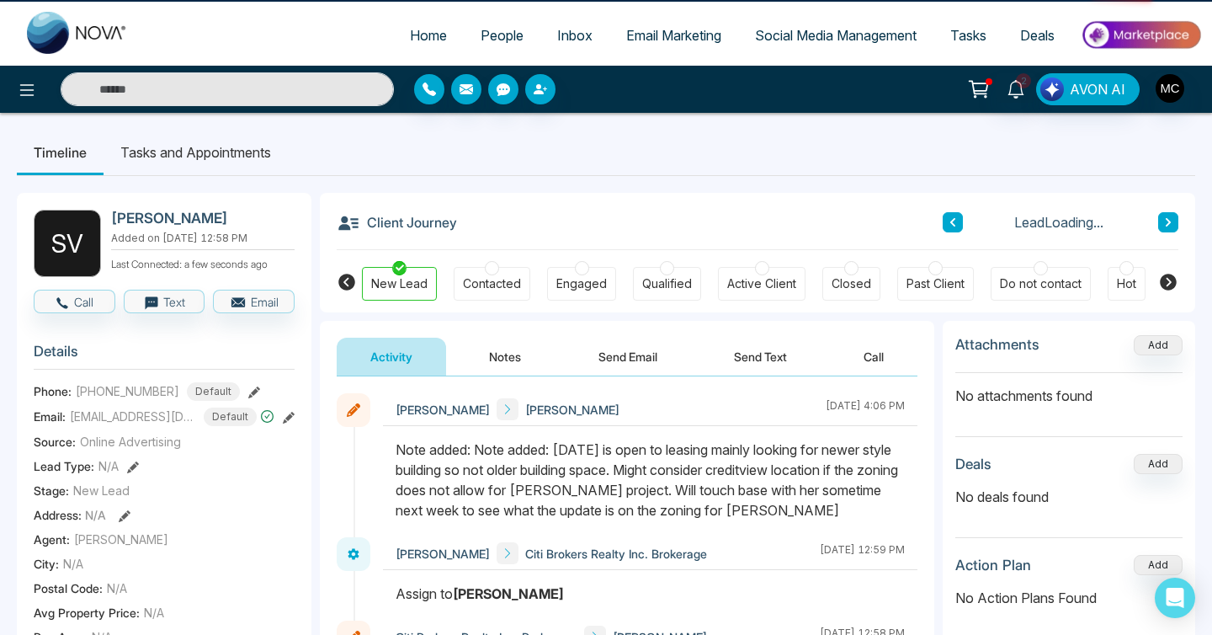
click at [961, 226] on button at bounding box center [953, 222] width 20 height 20
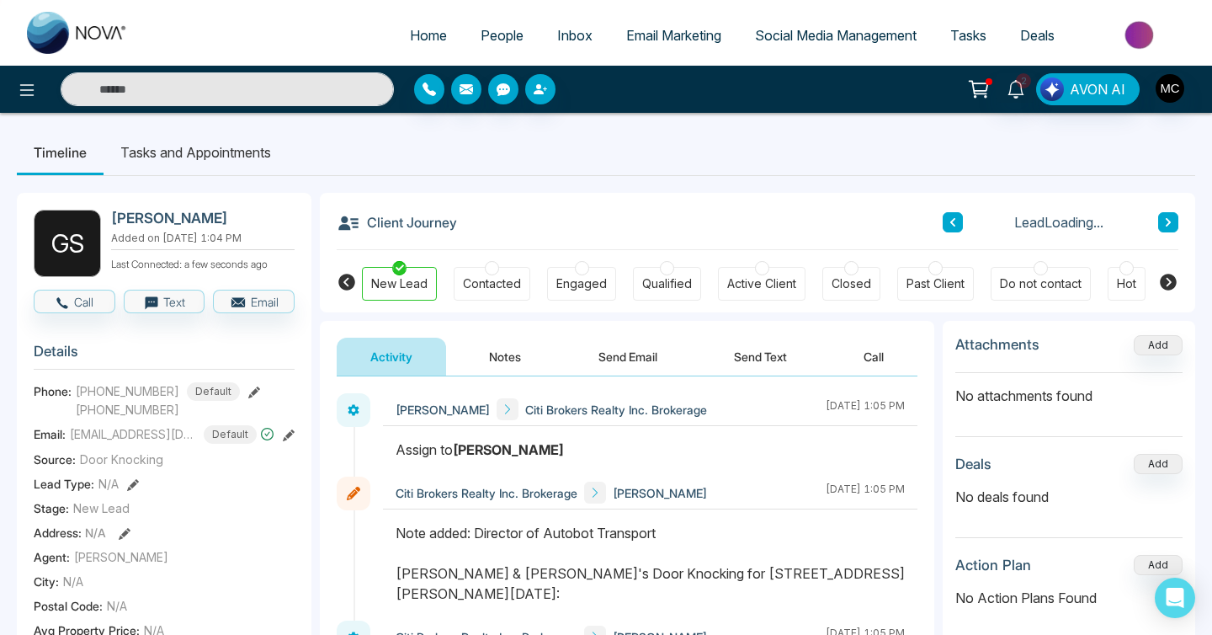
click at [961, 226] on button at bounding box center [953, 222] width 20 height 20
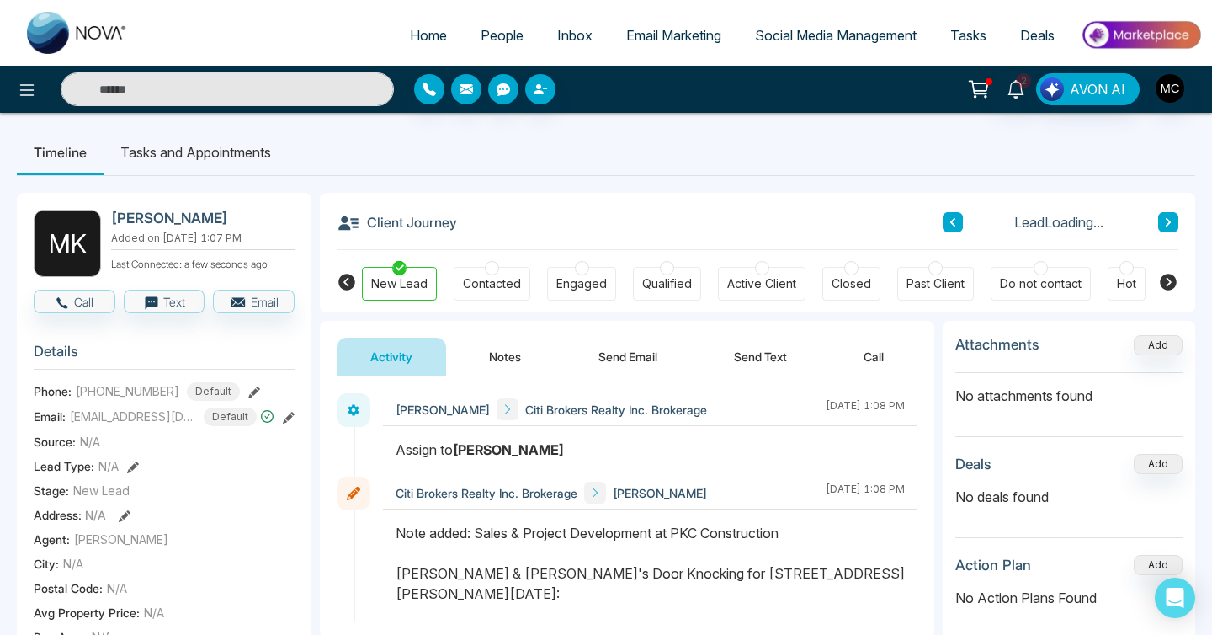
click at [961, 226] on button at bounding box center [953, 222] width 20 height 20
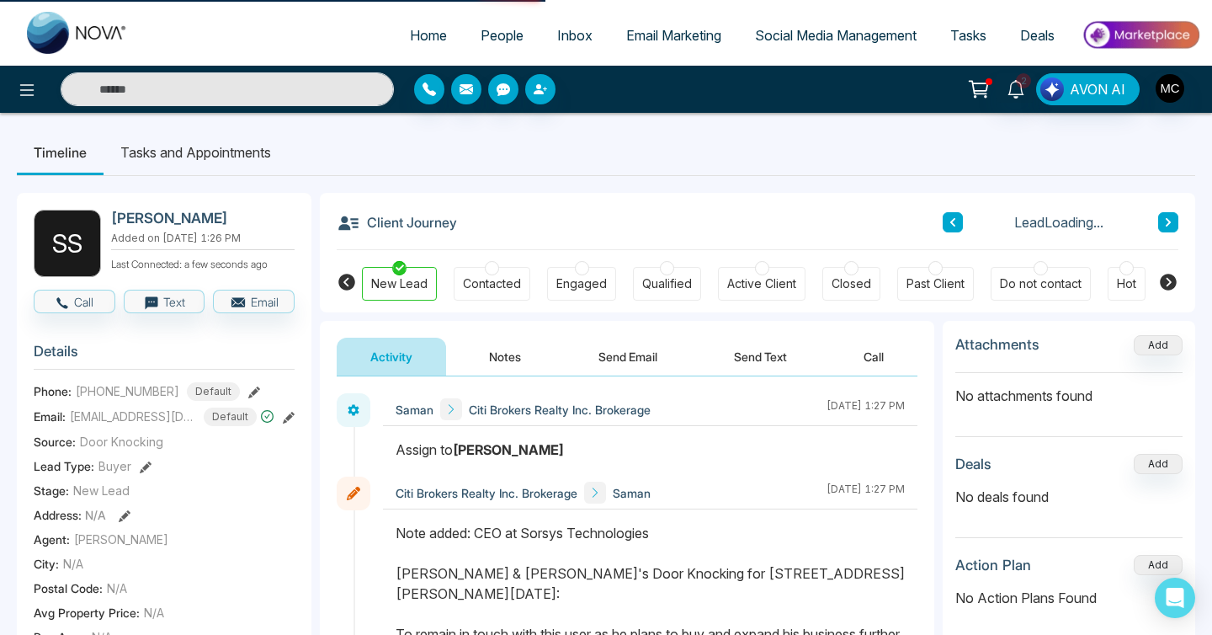
click at [961, 226] on button at bounding box center [953, 222] width 20 height 20
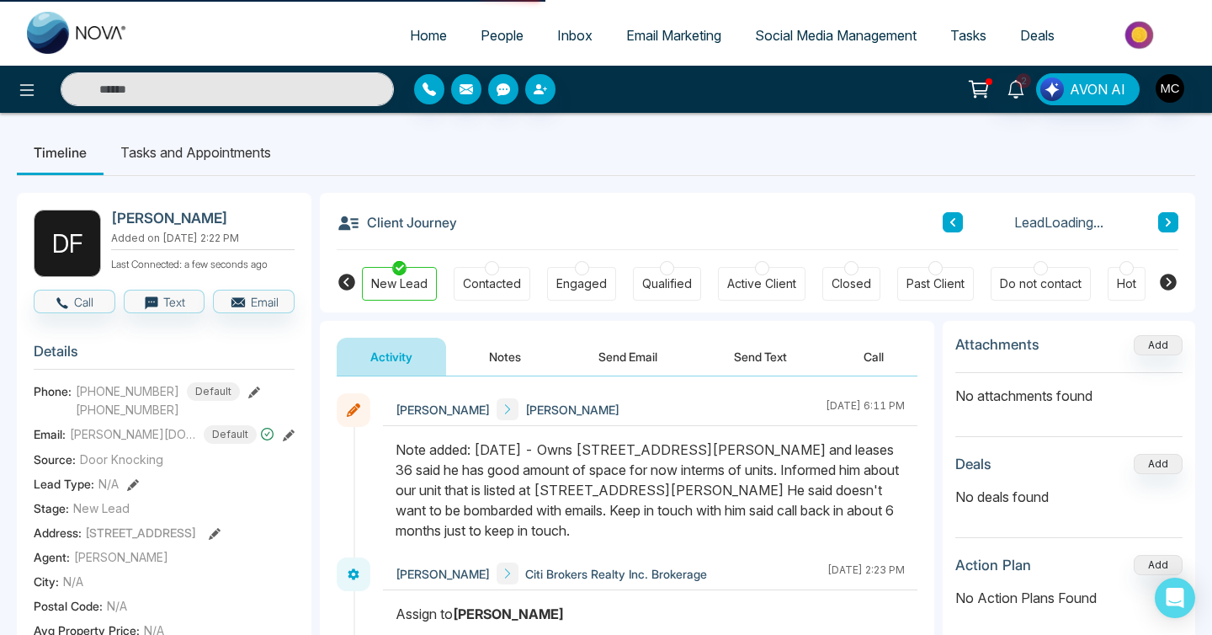
click at [961, 226] on button at bounding box center [953, 222] width 20 height 20
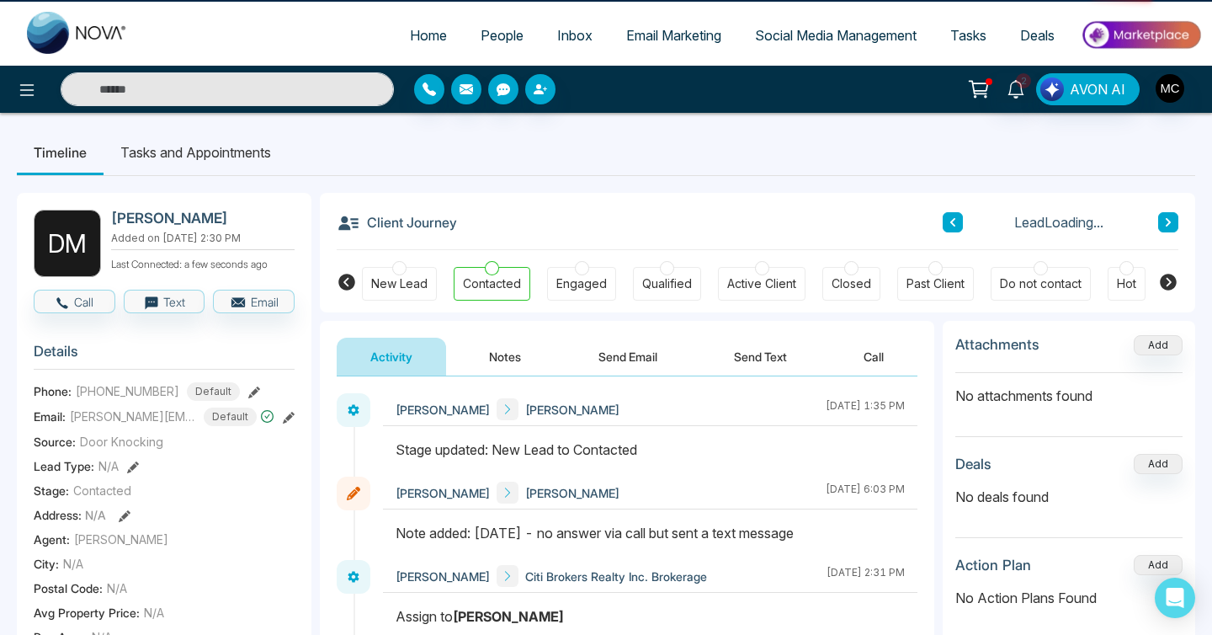
click at [961, 226] on button at bounding box center [953, 222] width 20 height 20
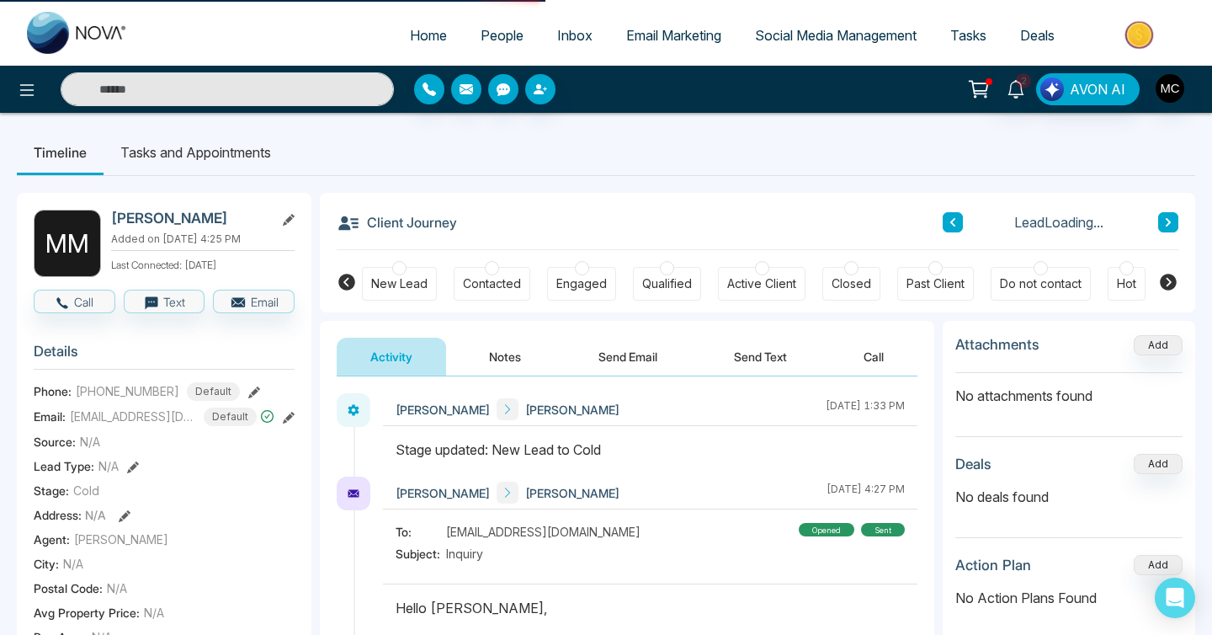
click at [961, 226] on button at bounding box center [953, 222] width 20 height 20
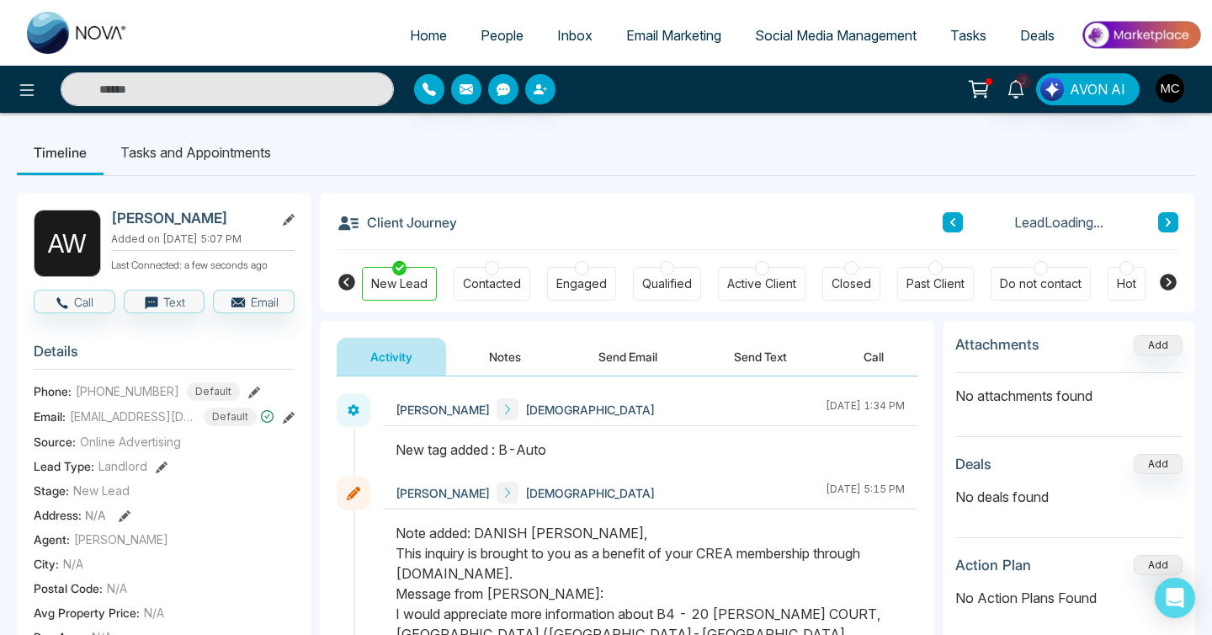
click at [961, 226] on button at bounding box center [953, 222] width 20 height 20
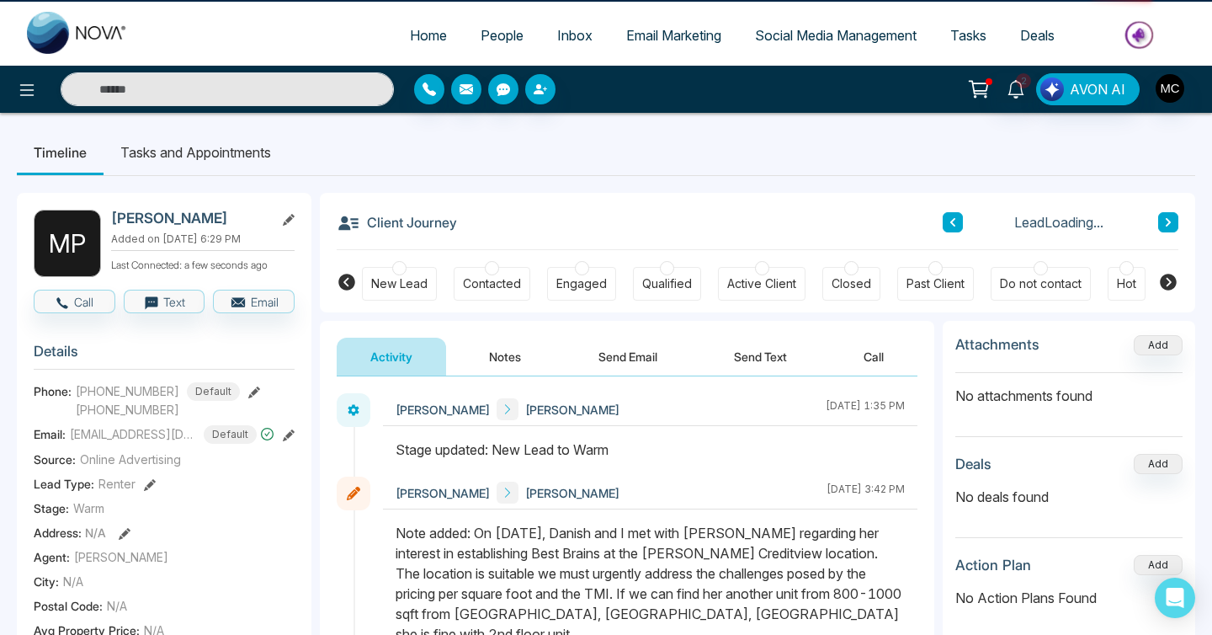
click at [961, 226] on button at bounding box center [953, 222] width 20 height 20
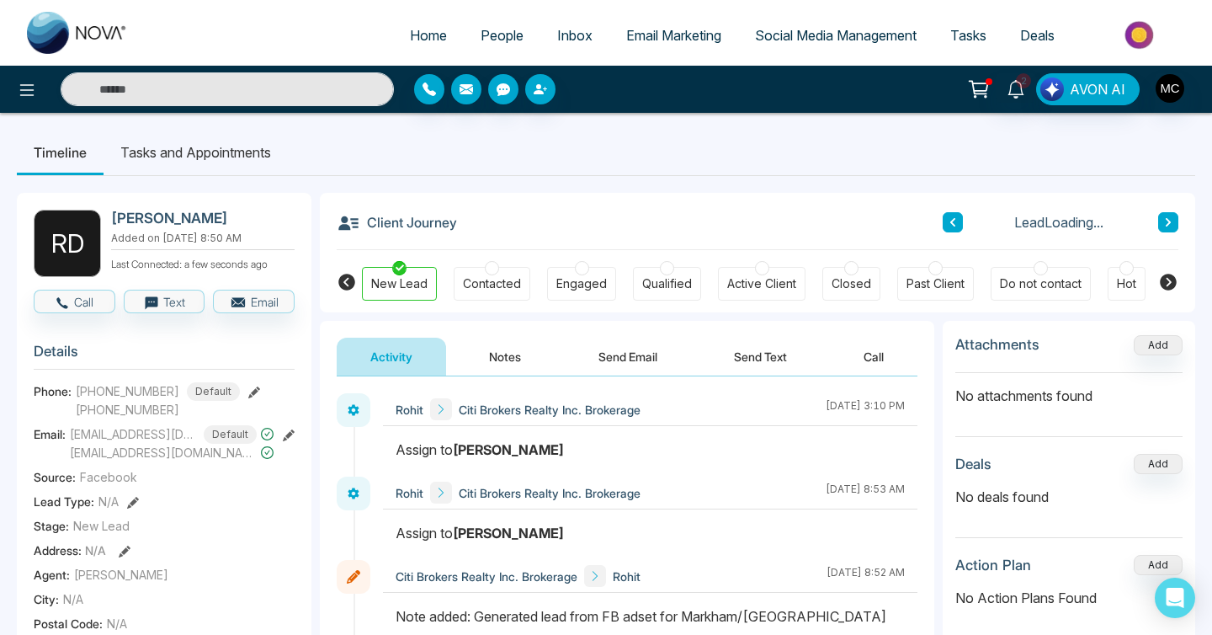
click at [961, 226] on button at bounding box center [953, 222] width 20 height 20
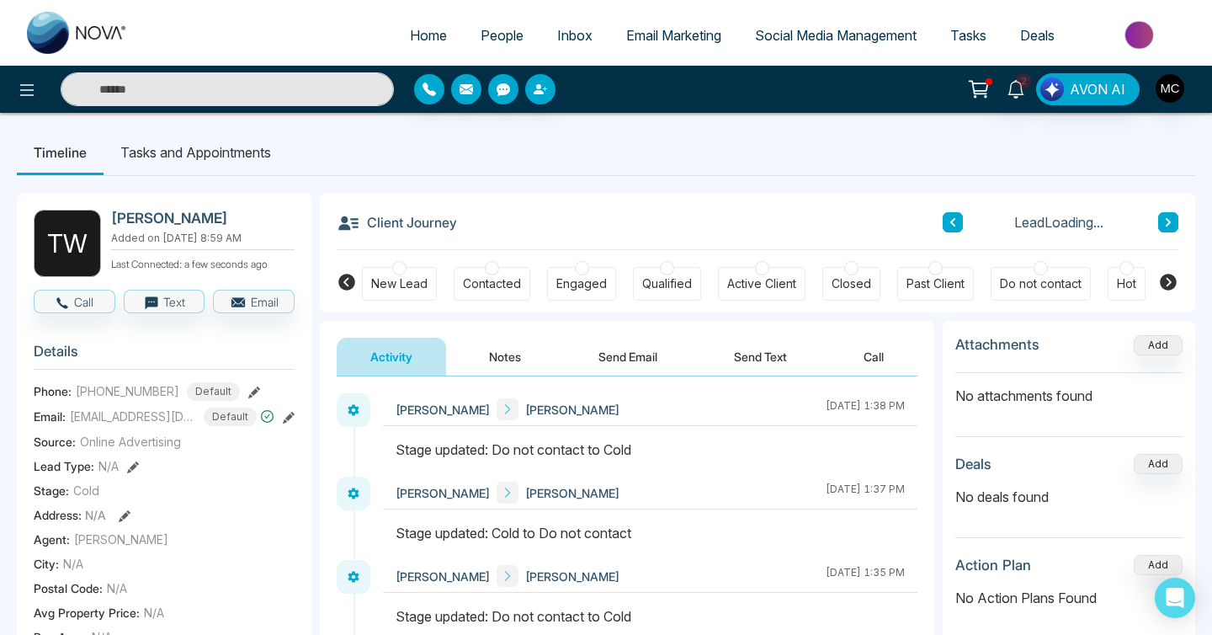
click at [1167, 221] on icon at bounding box center [1168, 222] width 8 height 10
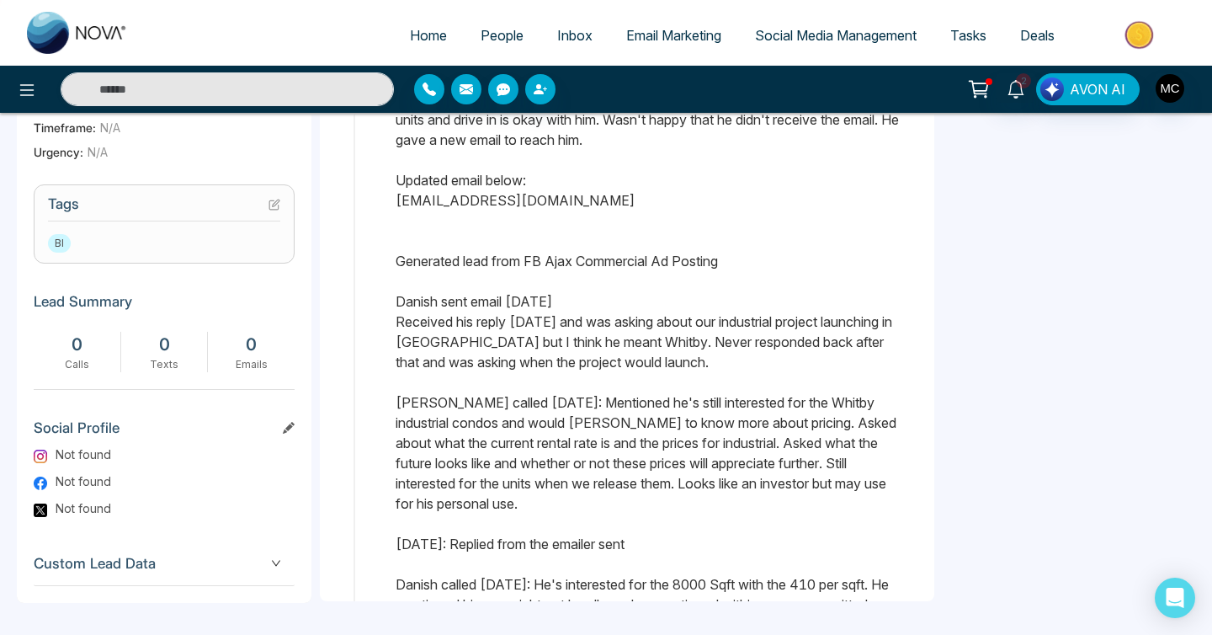
scroll to position [40, 0]
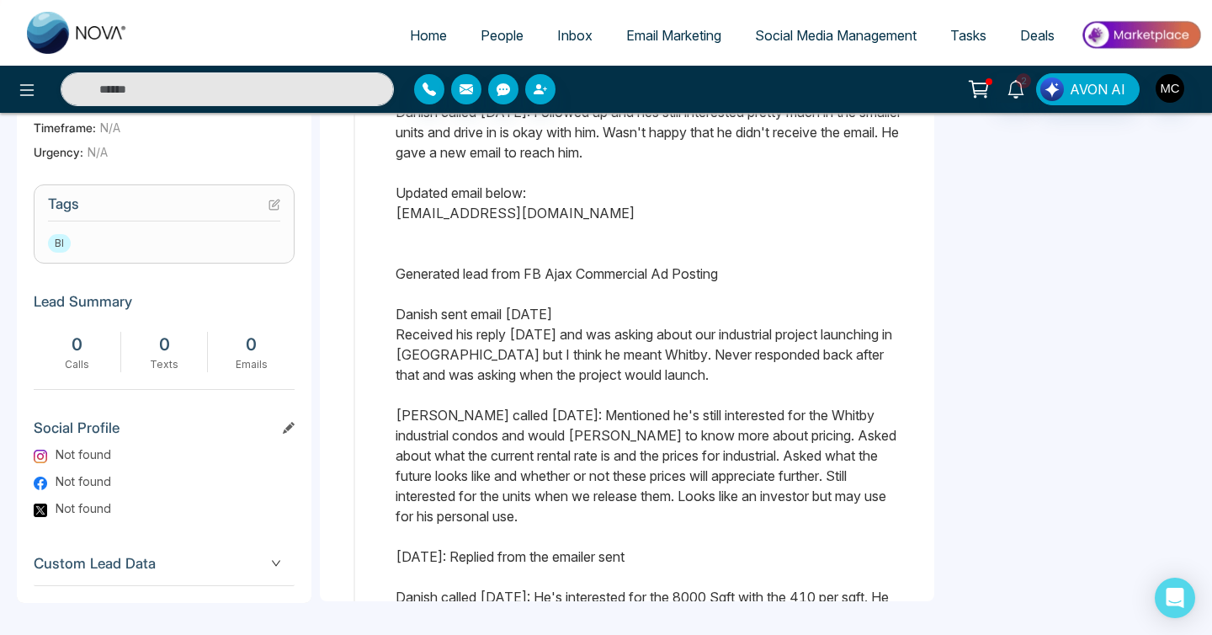
click at [413, 39] on span "Home" at bounding box center [428, 35] width 37 height 17
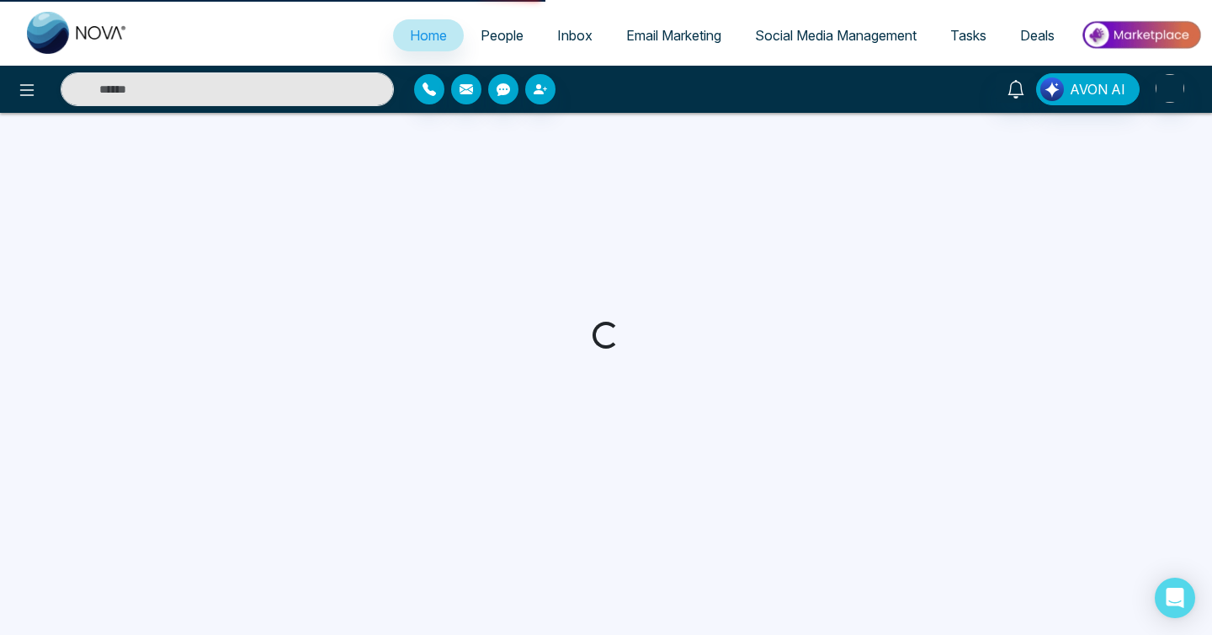
select select "*"
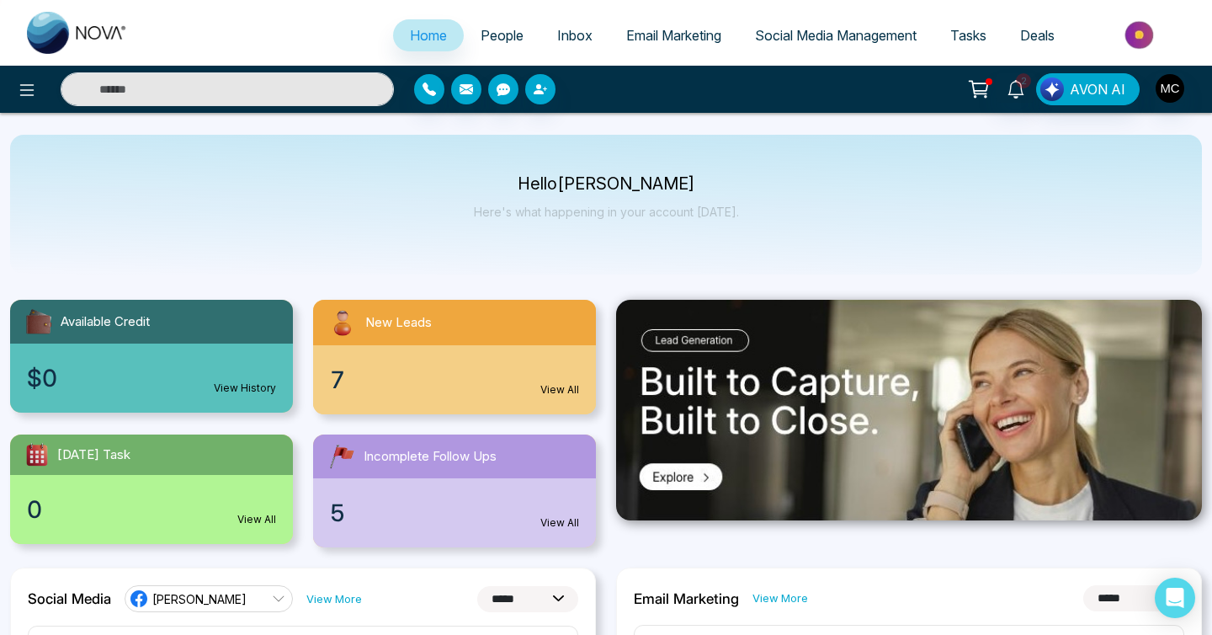
click at [373, 333] on div "New Leads" at bounding box center [454, 322] width 283 height 45
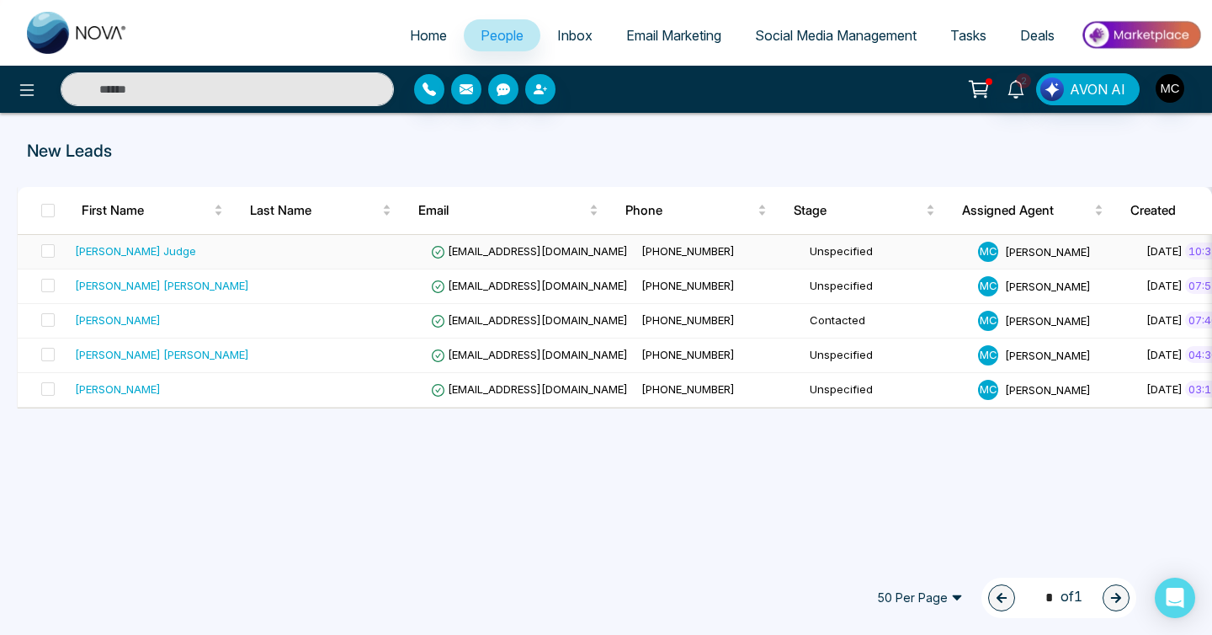
click at [200, 245] on div "[PERSON_NAME] Judge" at bounding box center [162, 250] width 174 height 17
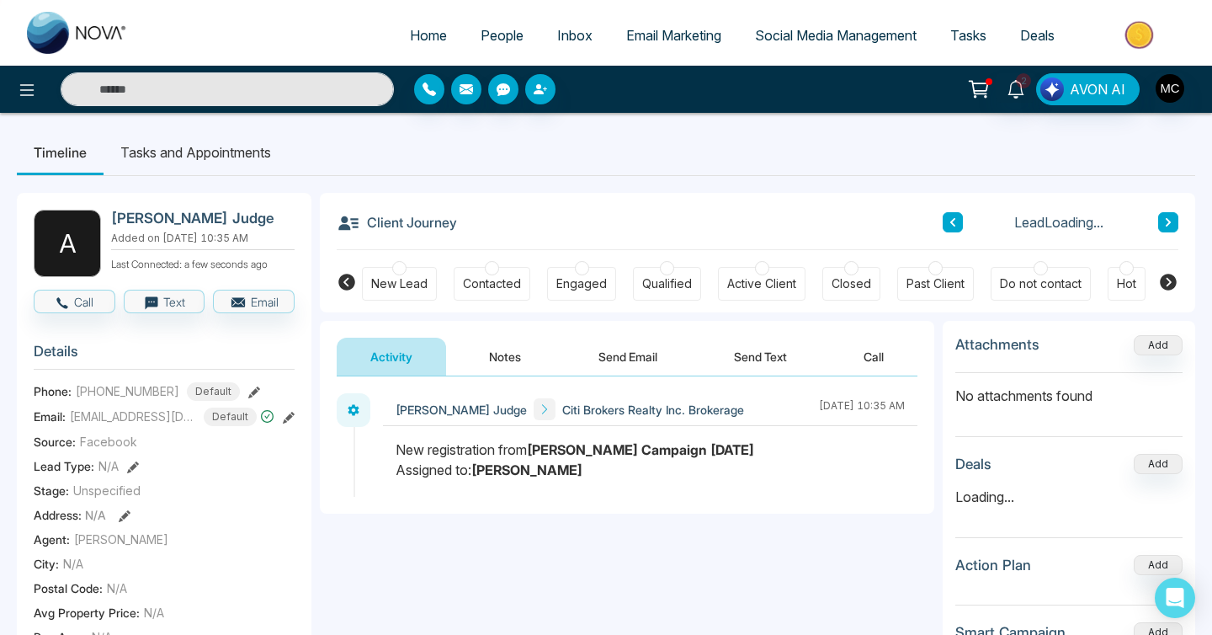
click at [502, 356] on button "Notes" at bounding box center [504, 357] width 99 height 38
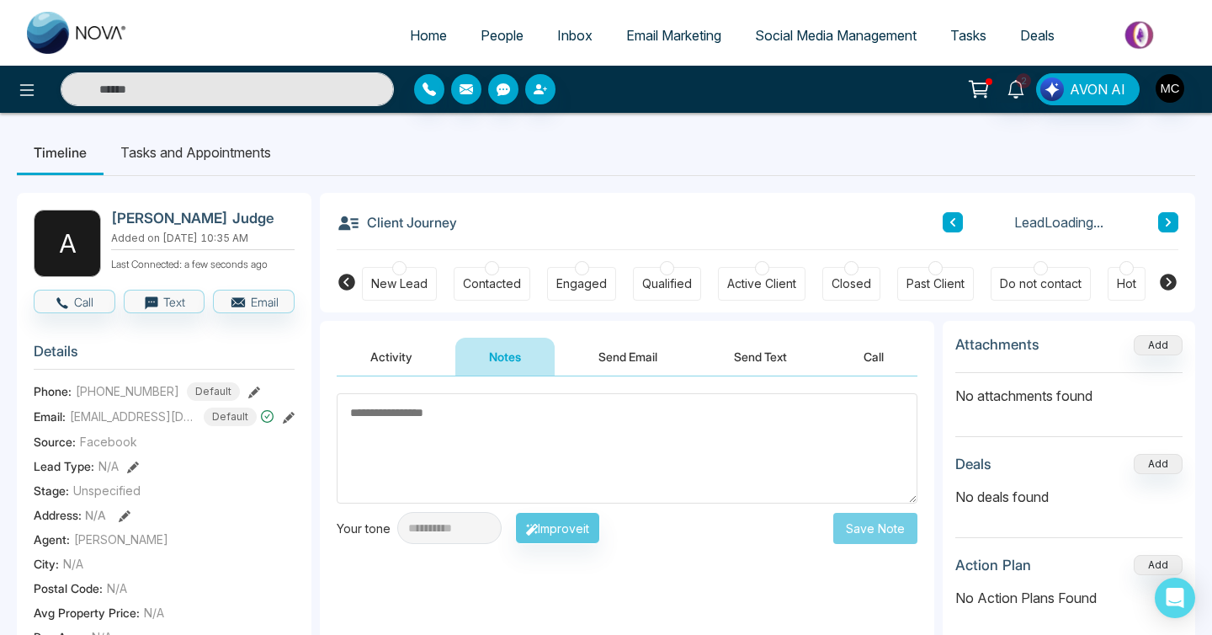
click at [519, 454] on textarea at bounding box center [627, 448] width 581 height 110
type textarea "*******"
click at [877, 543] on button "Save Note" at bounding box center [875, 528] width 84 height 31
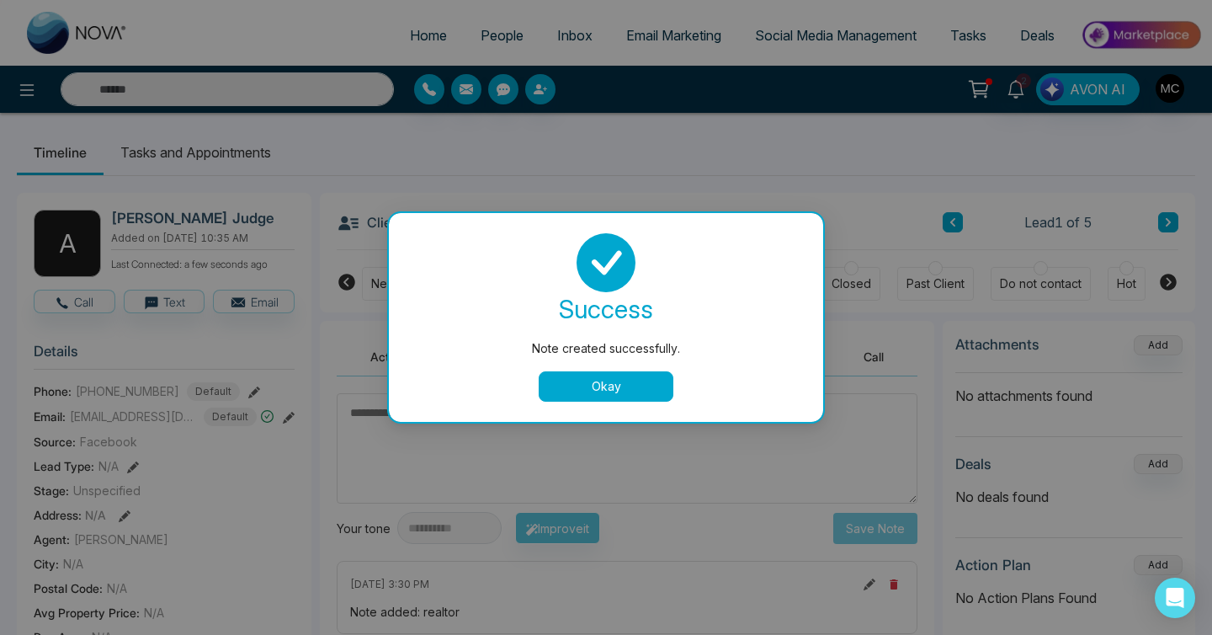
click at [582, 402] on div "success Note created successfully. Okay" at bounding box center [606, 317] width 434 height 209
click at [585, 386] on button "Okay" at bounding box center [606, 386] width 135 height 30
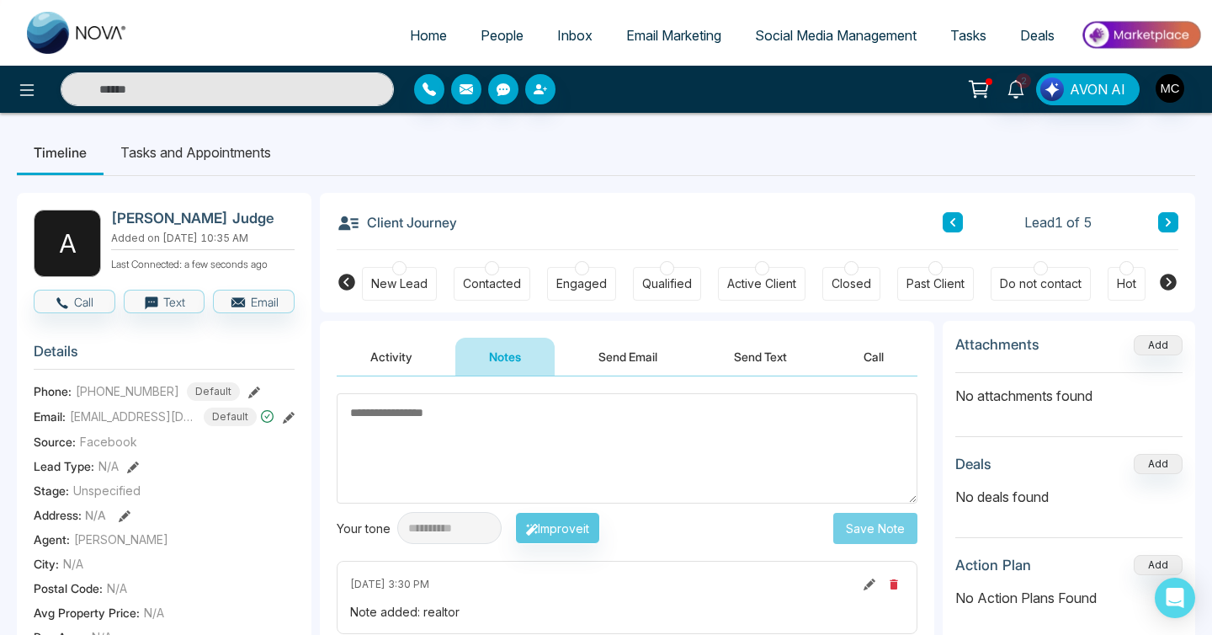
click at [1174, 226] on button at bounding box center [1168, 222] width 20 height 20
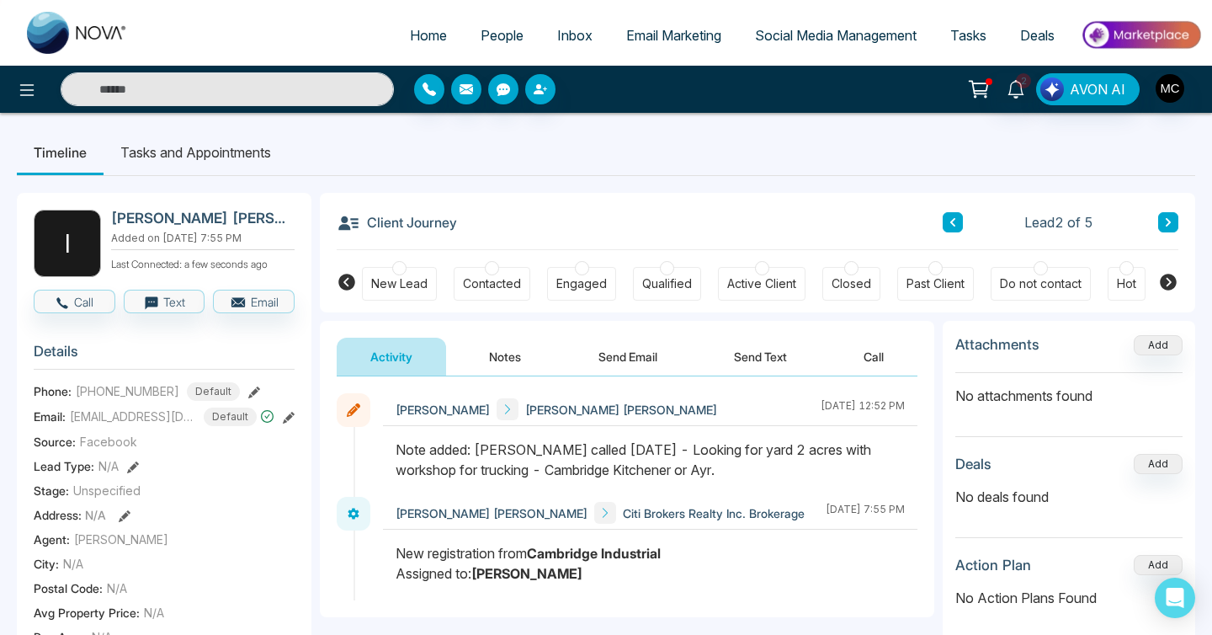
click at [1174, 220] on div "Client Journey Lead 2 of 5" at bounding box center [758, 221] width 842 height 57
click at [1167, 223] on icon at bounding box center [1168, 222] width 8 height 10
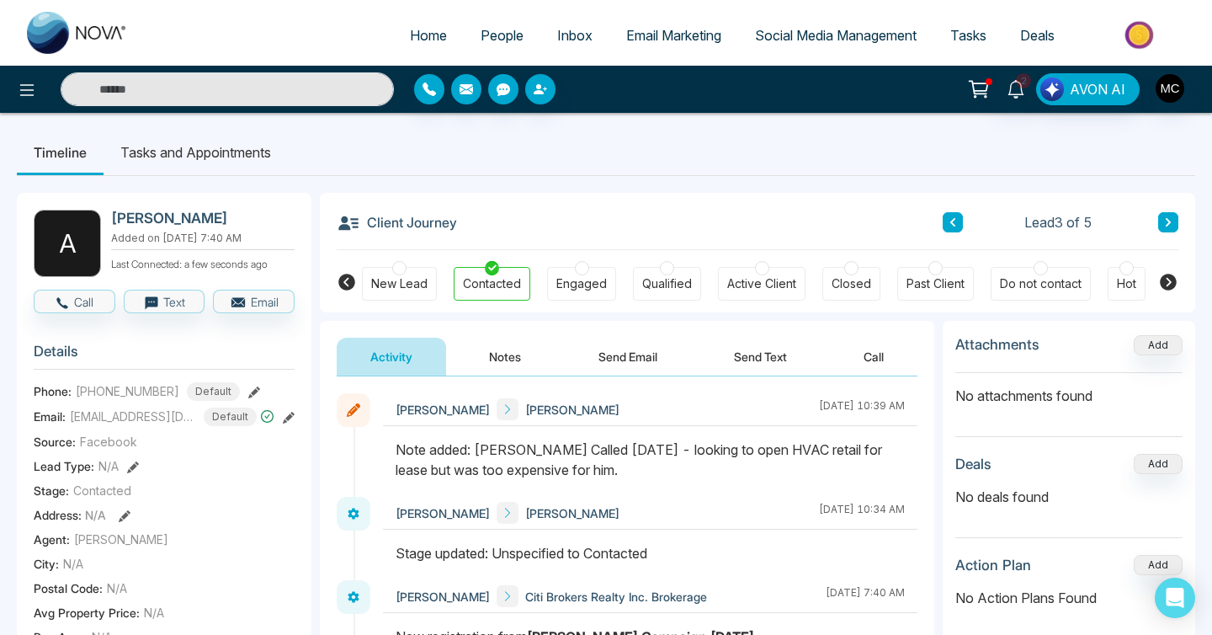
click at [1161, 220] on button at bounding box center [1168, 222] width 20 height 20
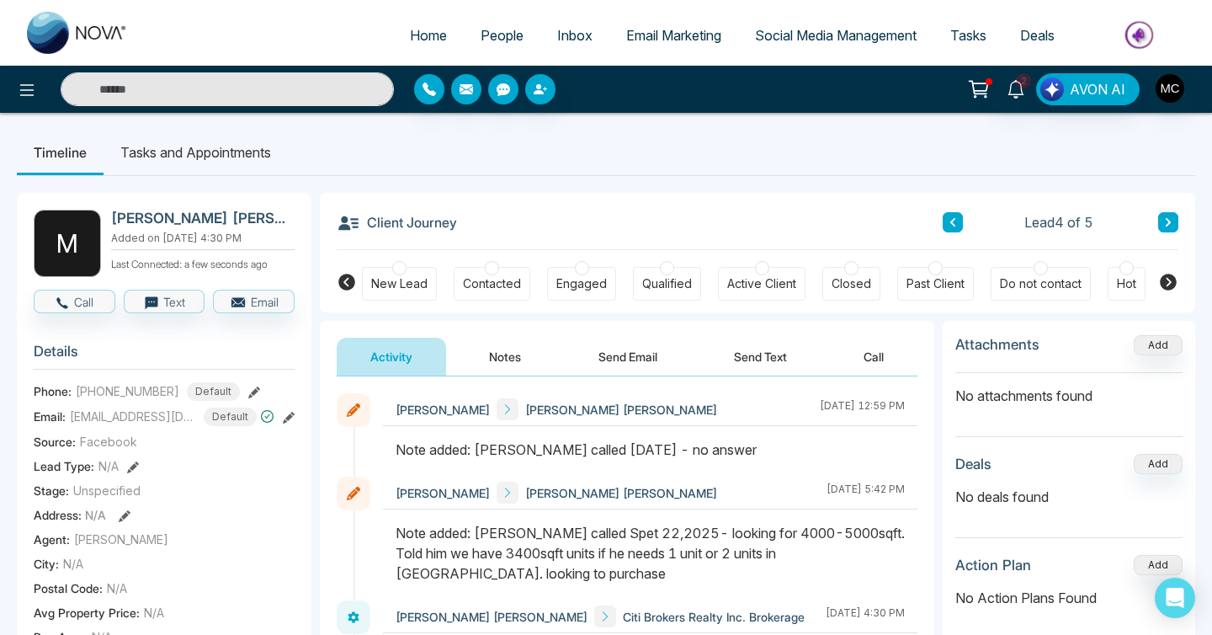
click at [1158, 226] on button at bounding box center [1168, 222] width 20 height 20
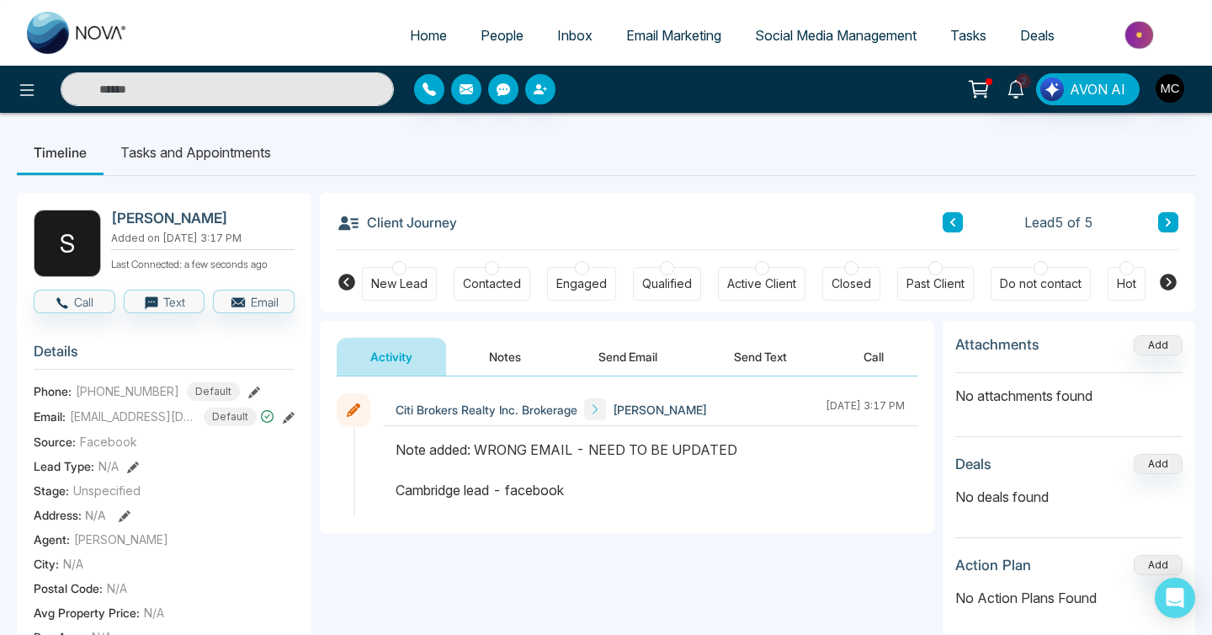
click at [481, 38] on span "People" at bounding box center [502, 35] width 43 height 17
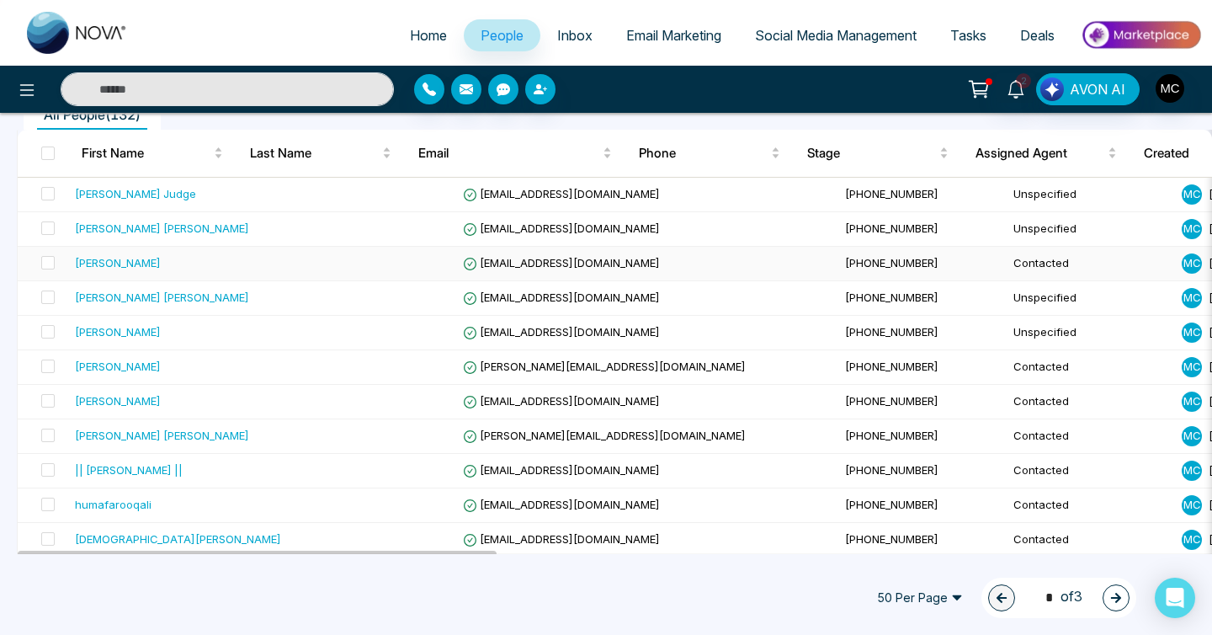
scroll to position [176, 0]
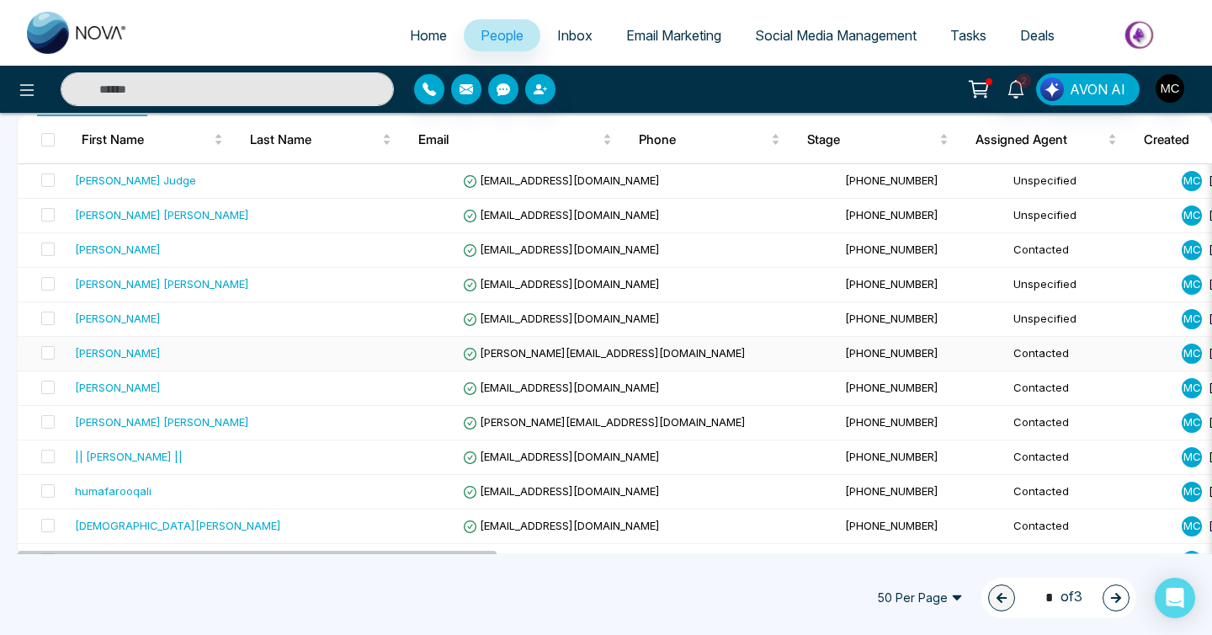
click at [475, 354] on span "[PERSON_NAME][EMAIL_ADDRESS][DOMAIN_NAME]" at bounding box center [604, 352] width 283 height 13
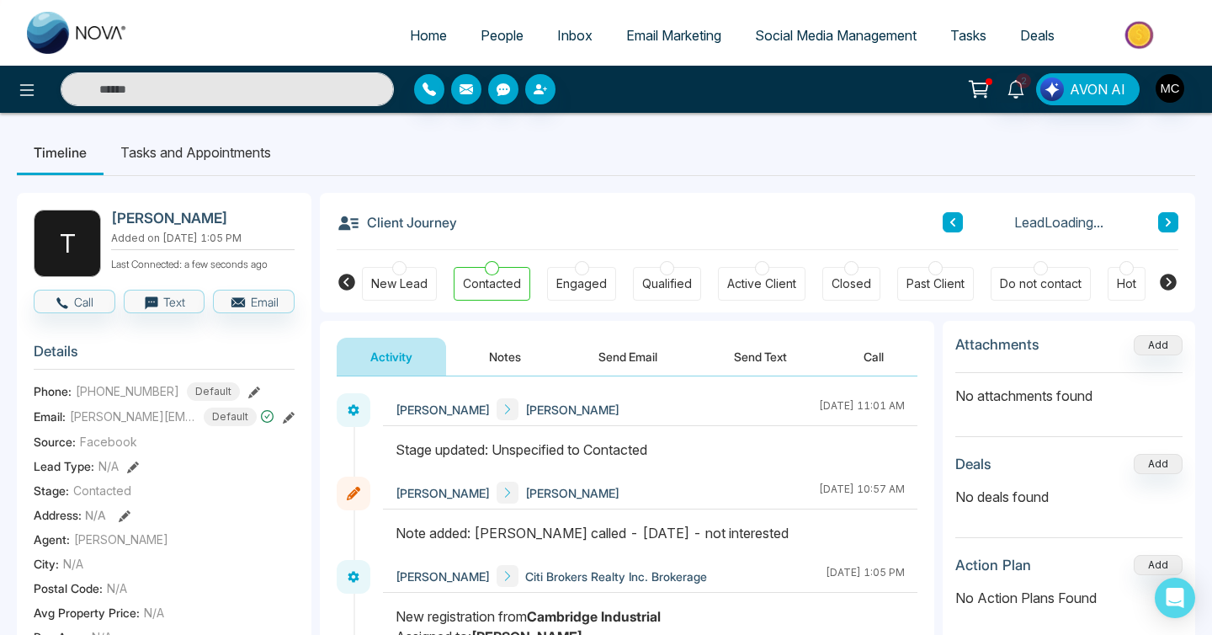
click at [1168, 206] on div "Client Journey Lead Loading..." at bounding box center [758, 221] width 842 height 57
click at [1166, 221] on icon at bounding box center [1168, 222] width 8 height 10
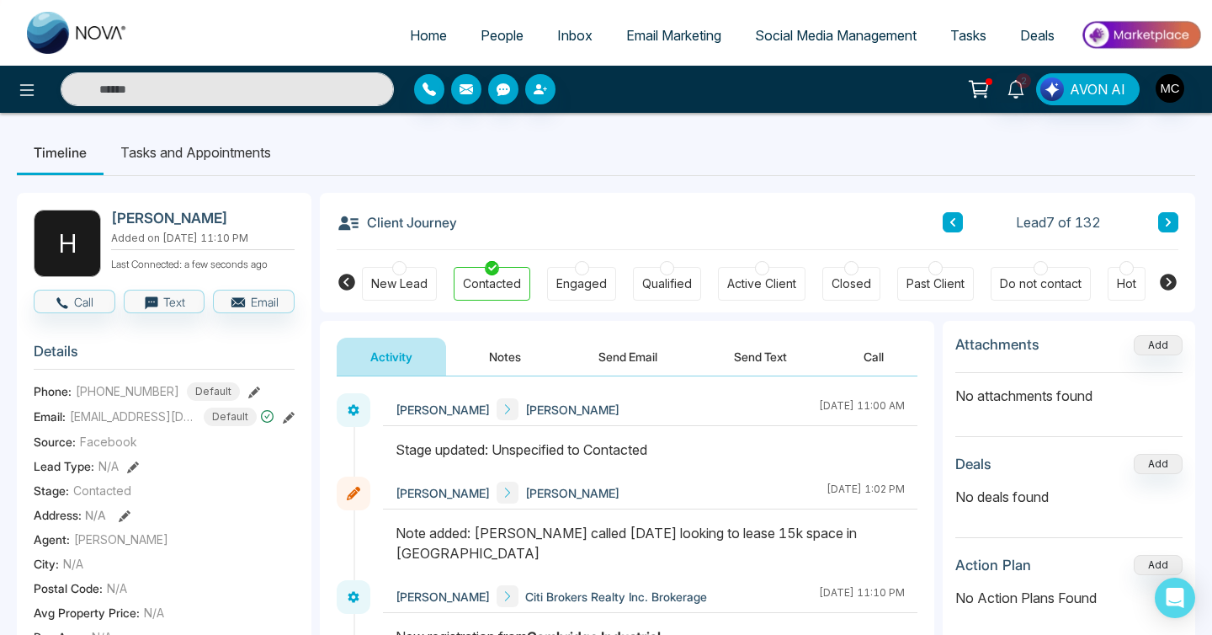
click at [1166, 221] on icon at bounding box center [1168, 222] width 8 height 10
